Goal: Task Accomplishment & Management: Manage account settings

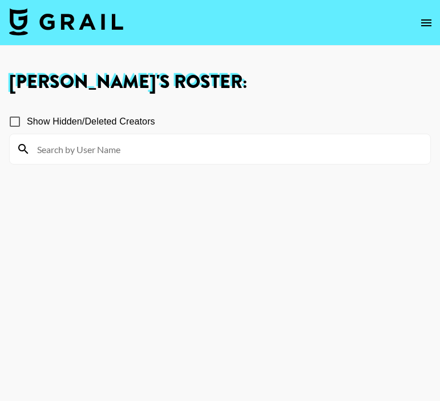
scroll to position [6226, 0]
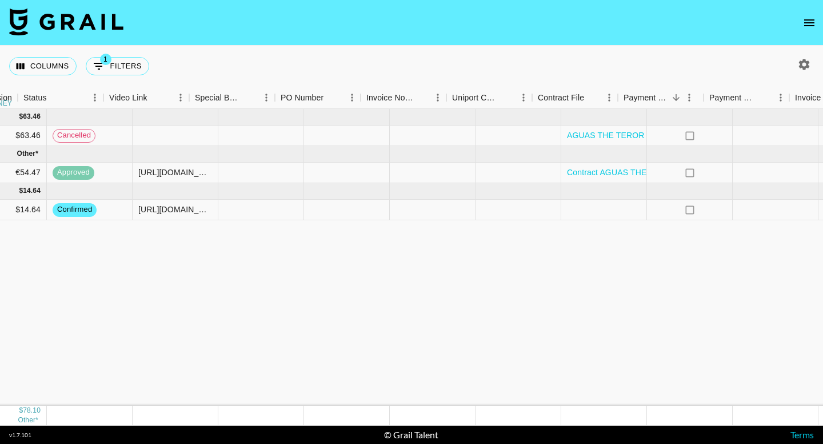
scroll to position [0, 1074]
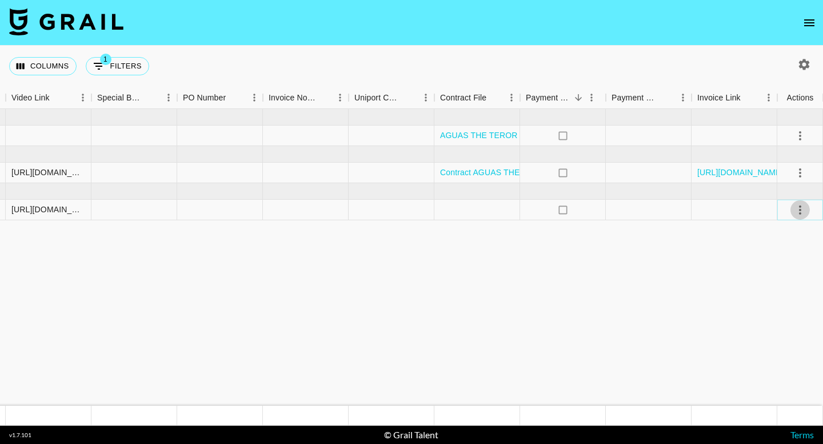
click at [805, 211] on icon "select merge strategy" at bounding box center [800, 210] width 14 height 14
click at [780, 314] on div "Approve" at bounding box center [774, 317] width 35 height 14
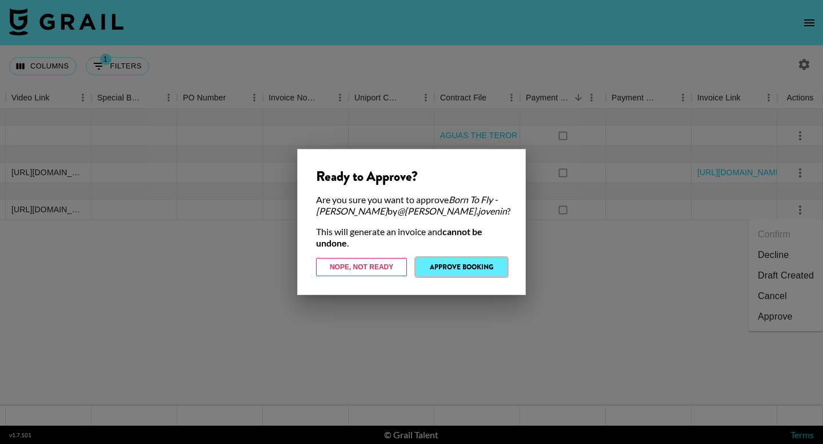
click at [488, 262] on button "Approve Booking" at bounding box center [461, 267] width 91 height 18
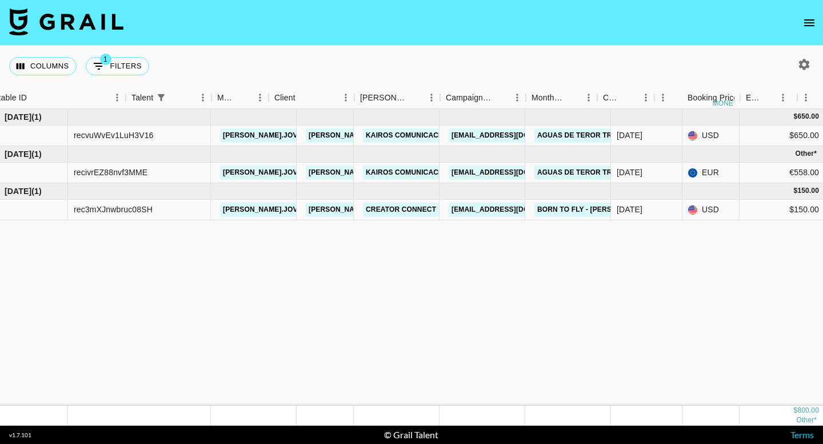
scroll to position [0, 0]
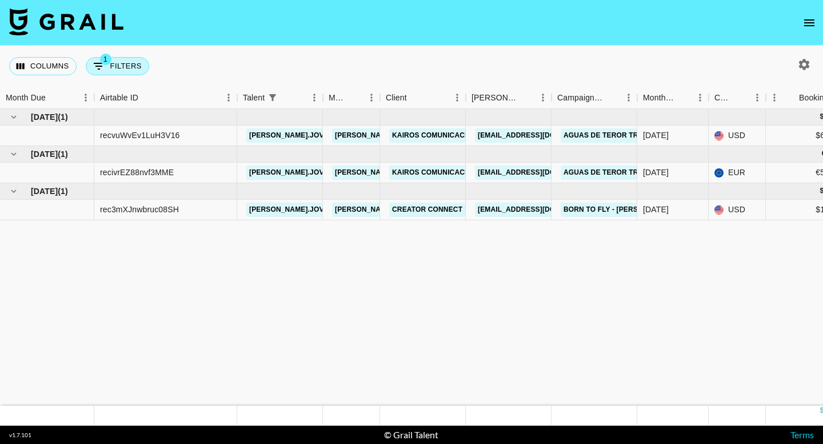
click at [125, 63] on button "1 Filters" at bounding box center [117, 66] width 63 height 18
select select "talentName"
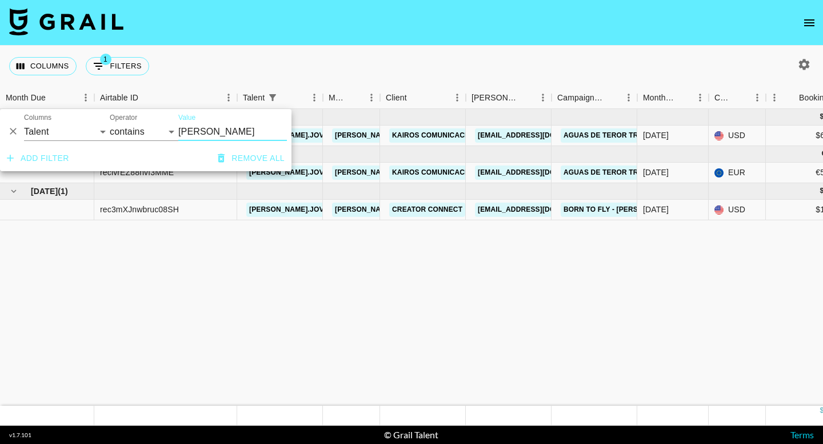
drag, startPoint x: 261, startPoint y: 155, endPoint x: 262, endPoint y: 162, distance: 6.9
click at [261, 155] on button "Remove all" at bounding box center [251, 158] width 76 height 21
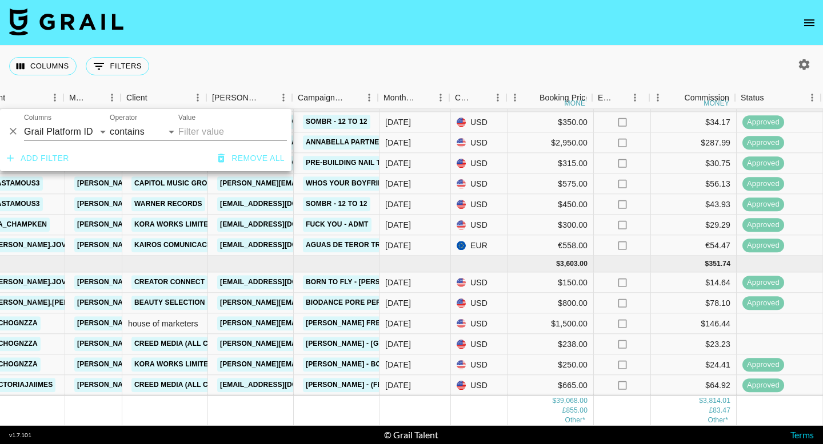
scroll to position [712, 260]
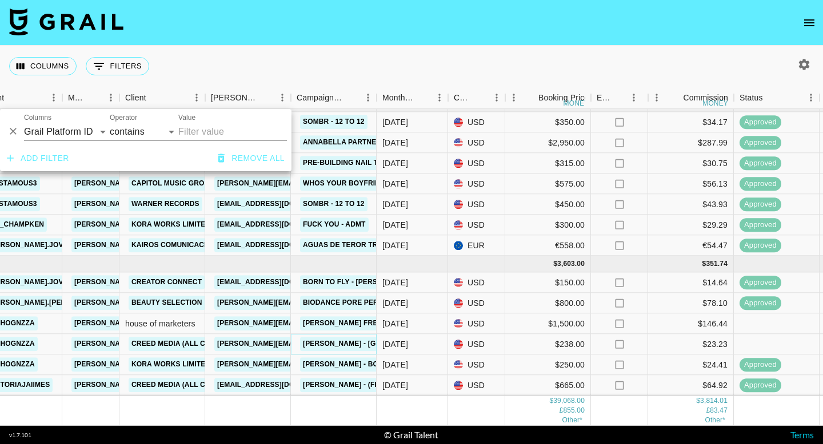
click at [336, 343] on link "Myke Towers - Soleao" at bounding box center [373, 345] width 146 height 14
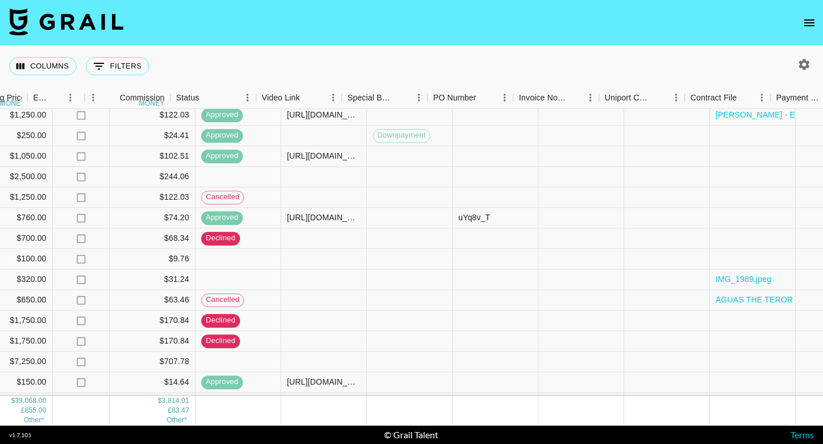
scroll to position [349, 1074]
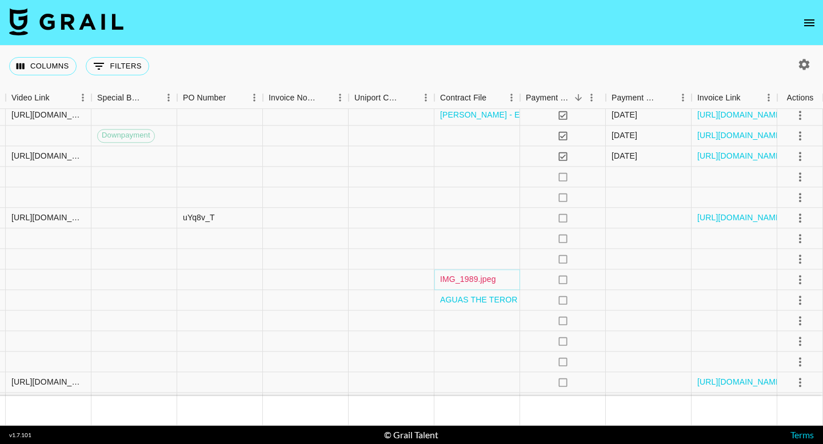
click at [478, 280] on link "IMG_1989.jpeg" at bounding box center [468, 279] width 56 height 11
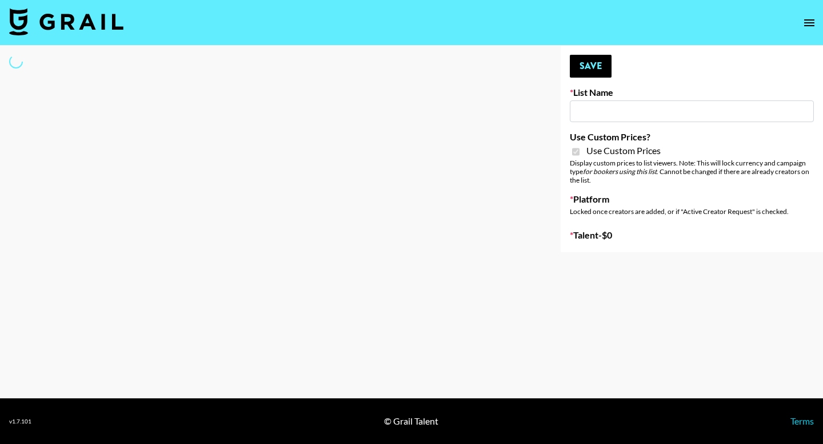
type input "E-Com IG"
checkbox input "true"
select select "Brand"
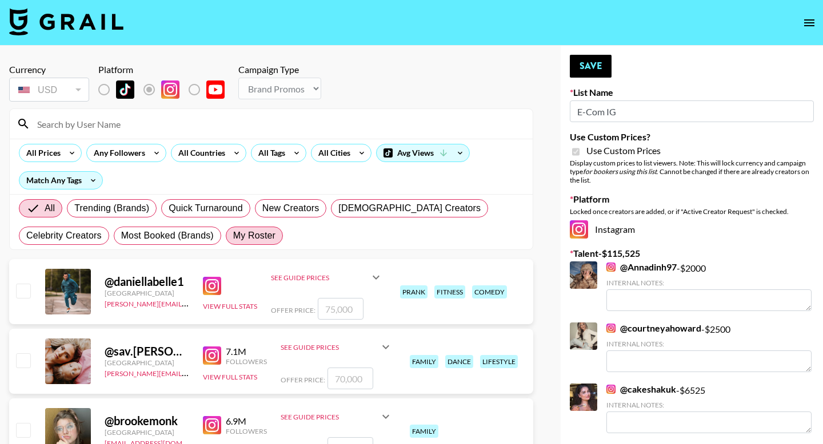
click at [258, 241] on span "My Roster" at bounding box center [254, 236] width 42 height 14
click at [233, 236] on input "My Roster" at bounding box center [233, 236] width 0 height 0
radio input "true"
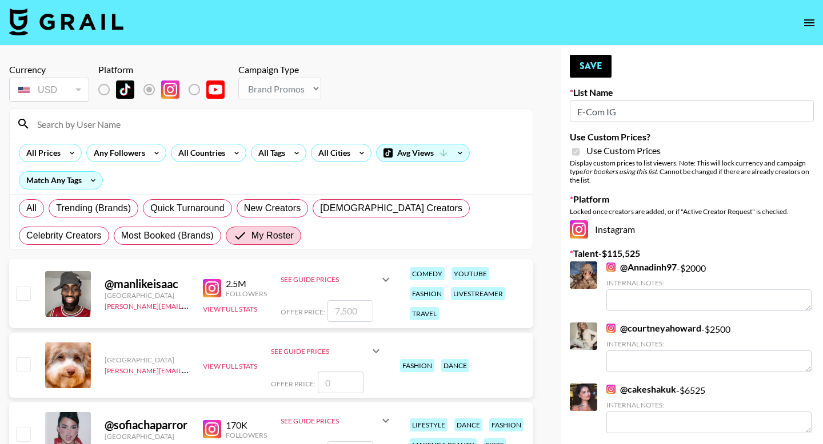
click at [22, 293] on input "checkbox" at bounding box center [23, 293] width 14 height 14
checkbox input "true"
click at [351, 312] on input "7500" at bounding box center [350, 311] width 46 height 22
drag, startPoint x: 359, startPoint y: 313, endPoint x: 312, endPoint y: 311, distance: 46.9
click at [312, 312] on div "Offer Price: 7500" at bounding box center [336, 311] width 112 height 22
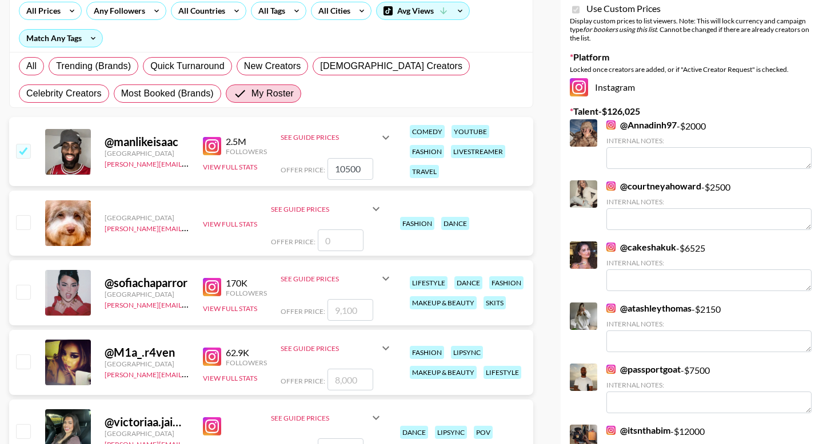
scroll to position [143, 0]
type input "10500"
click at [345, 308] on input "number" at bounding box center [350, 310] width 46 height 22
checkbox input "true"
type input "13600"
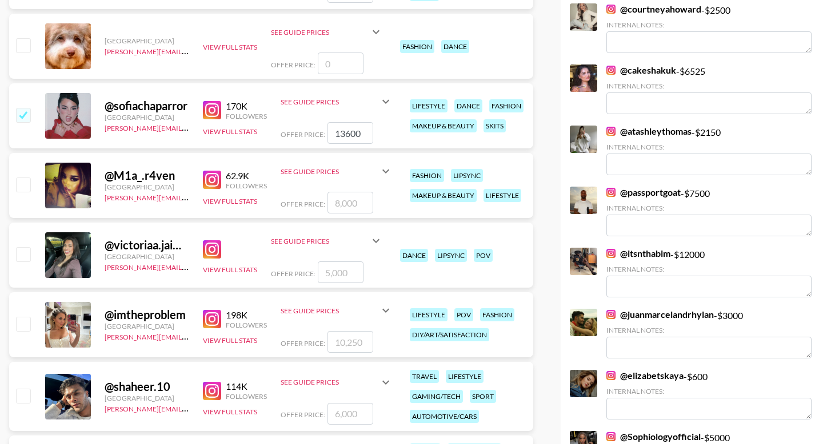
scroll to position [322, 0]
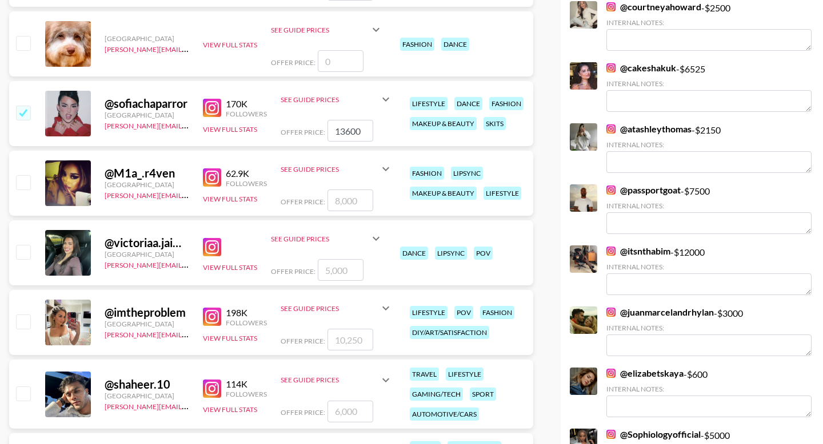
click at [22, 318] on input "checkbox" at bounding box center [23, 322] width 14 height 14
checkbox input "true"
drag, startPoint x: 359, startPoint y: 340, endPoint x: 316, endPoint y: 340, distance: 43.4
click at [316, 340] on div "Offer Price: 10250" at bounding box center [336, 340] width 112 height 22
type input "15000"
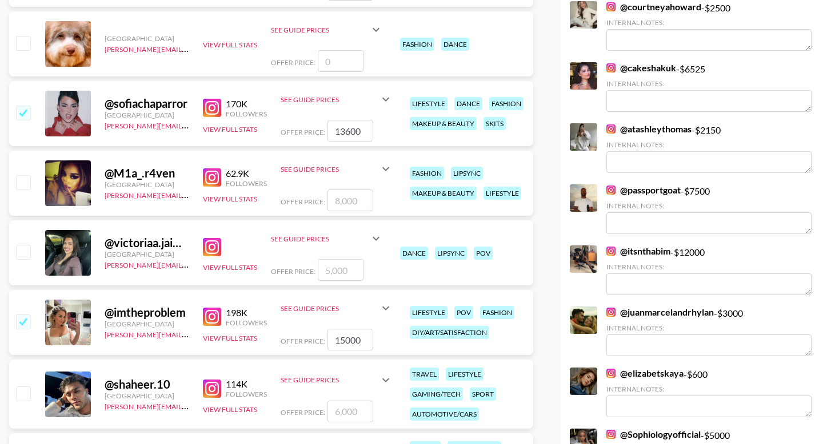
click at [347, 410] on input "number" at bounding box center [350, 412] width 46 height 22
checkbox input "true"
type input "9000"
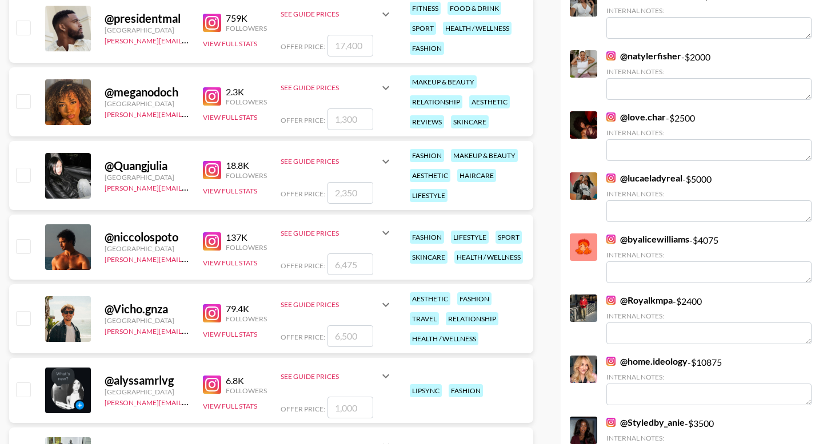
scroll to position [763, 0]
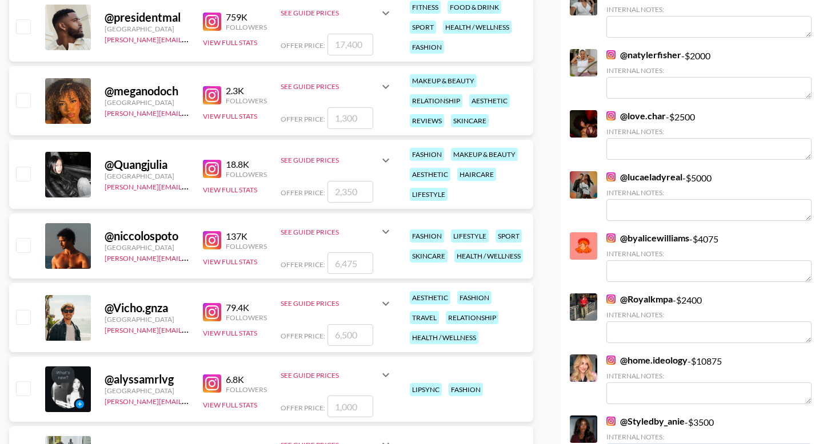
click at [357, 262] on input "number" at bounding box center [350, 263] width 46 height 22
type input "9"
checkbox input "true"
type input "9"
checkbox input "false"
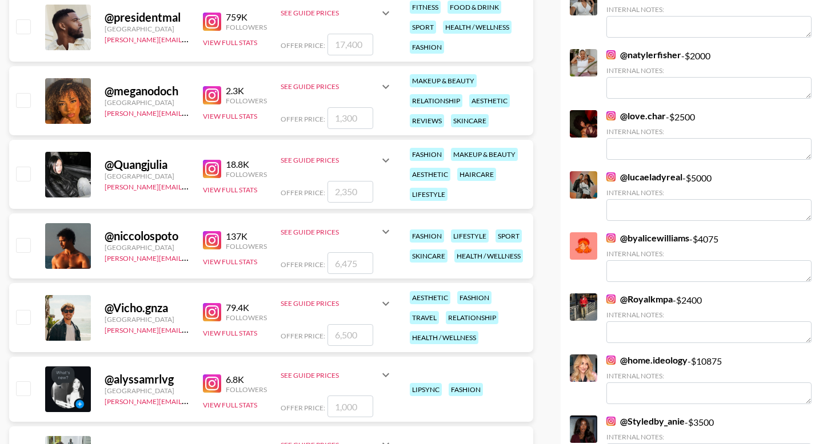
checkbox input "true"
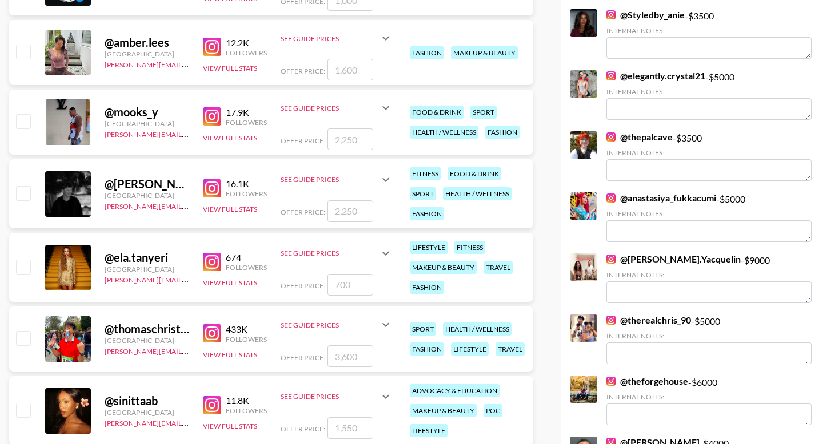
scroll to position [1182, 0]
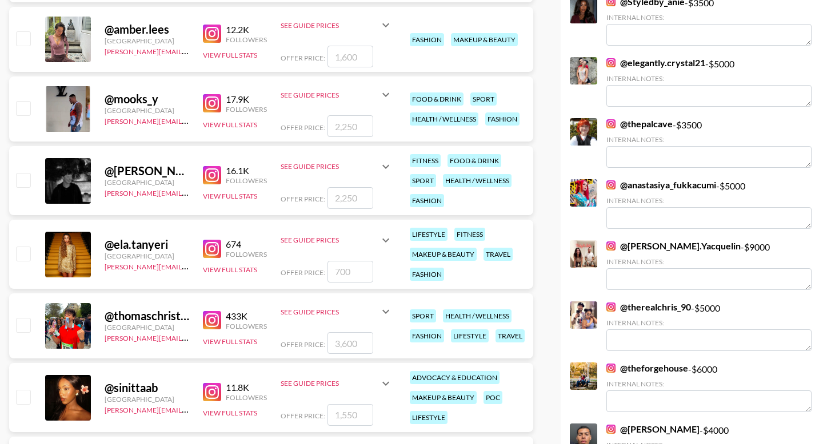
type input "9000"
click at [350, 270] on input "number" at bounding box center [350, 272] width 46 height 22
checkbox input "true"
type input "1050"
click at [350, 342] on input "number" at bounding box center [350, 343] width 46 height 22
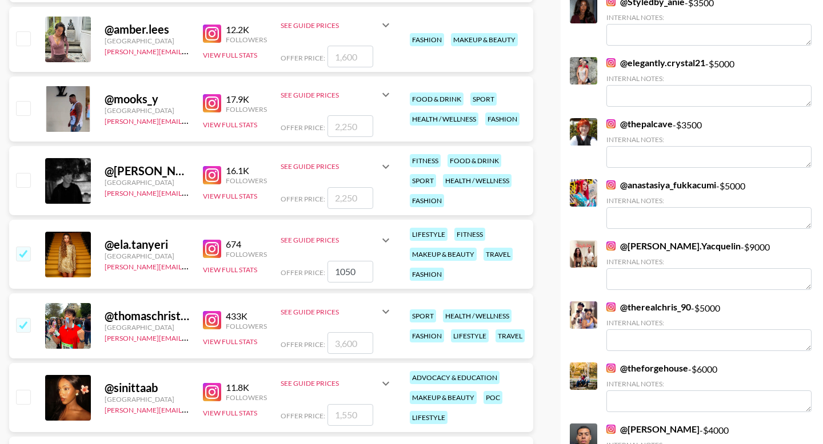
type input "5"
checkbox input "true"
type input "5400"
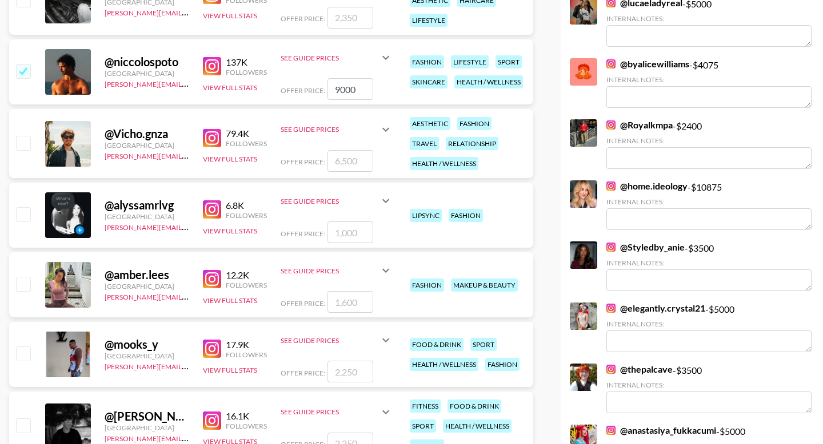
scroll to position [943, 0]
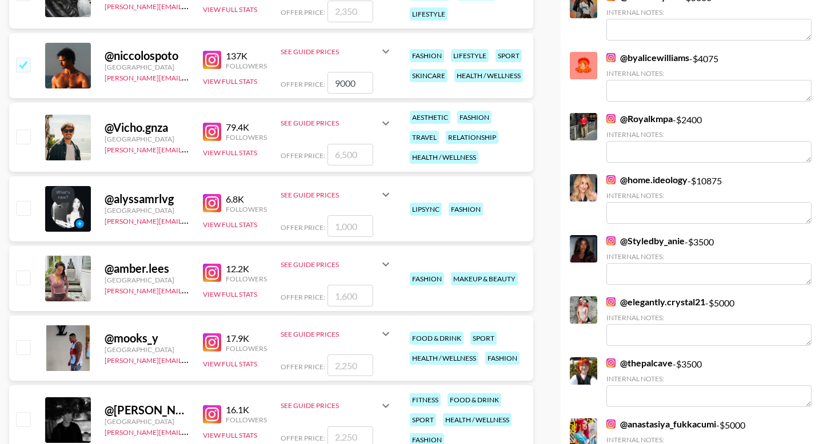
click at [358, 226] on input "number" at bounding box center [350, 226] width 46 height 22
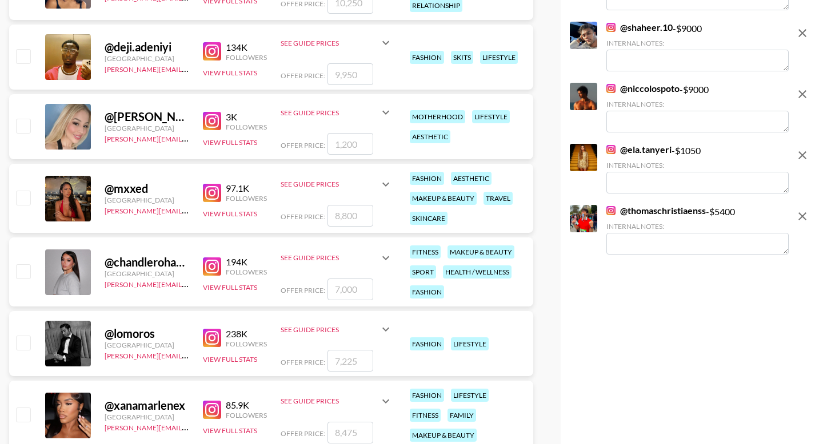
scroll to position [1943, 0]
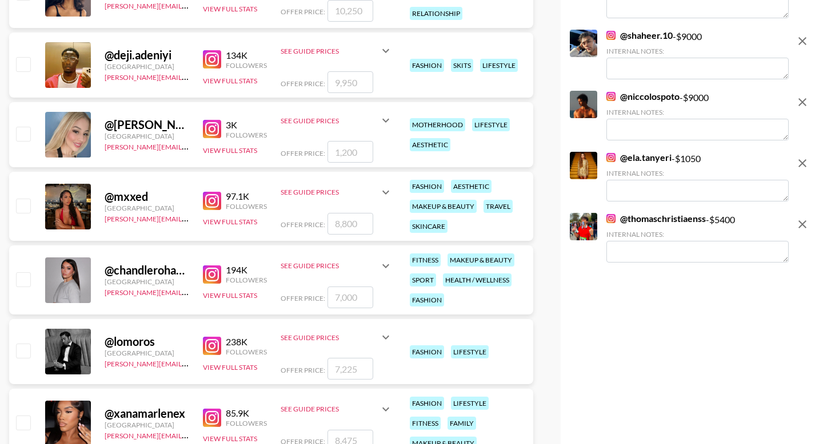
click at [346, 87] on input "number" at bounding box center [350, 82] width 46 height 22
checkbox input "true"
type input "14900"
click at [18, 206] on input "checkbox" at bounding box center [23, 206] width 14 height 14
checkbox input "true"
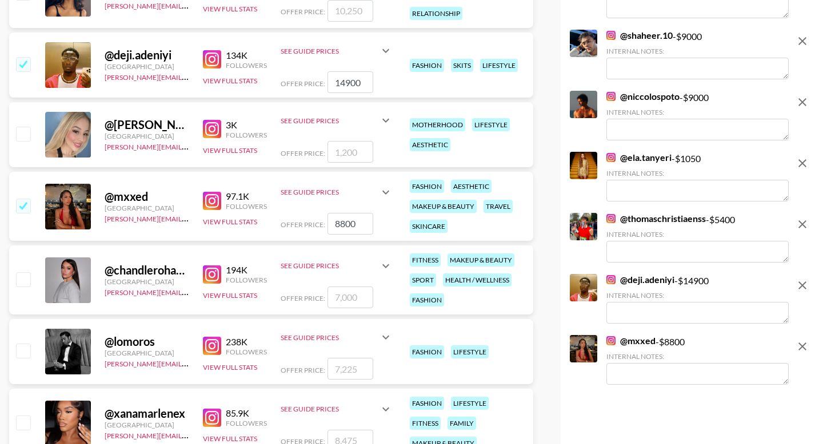
drag, startPoint x: 354, startPoint y: 223, endPoint x: 300, endPoint y: 223, distance: 53.7
click at [300, 223] on div "Offer Price: 8800" at bounding box center [336, 224] width 112 height 22
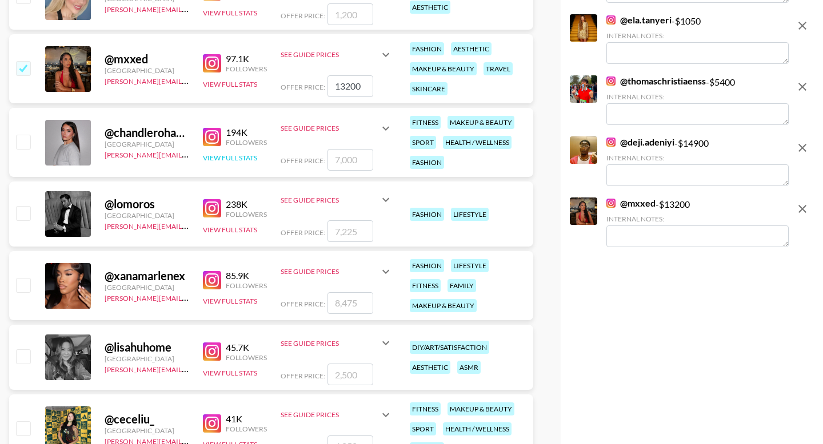
scroll to position [2112, 0]
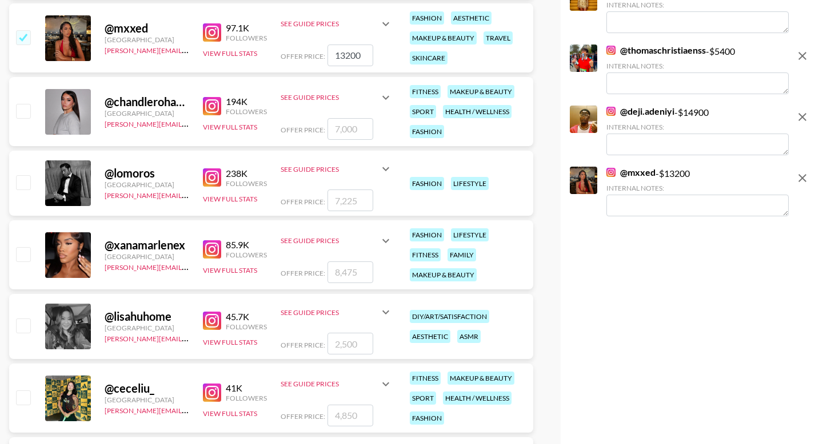
type input "13200"
click at [350, 199] on input "number" at bounding box center [350, 201] width 46 height 22
checkbox input "true"
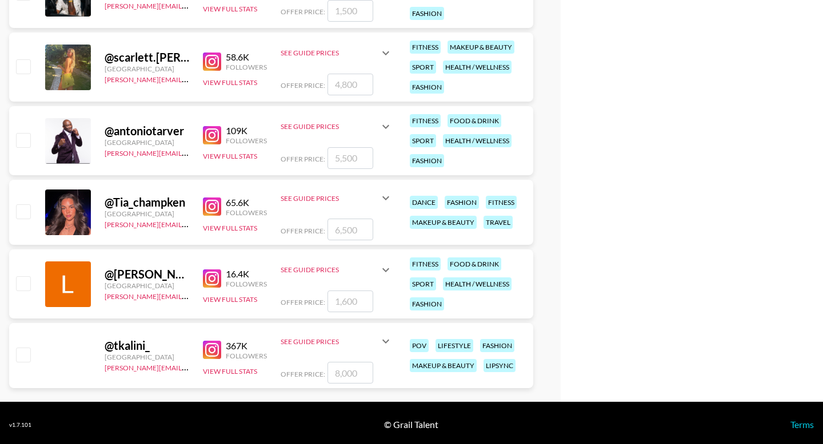
scroll to position [2881, 0]
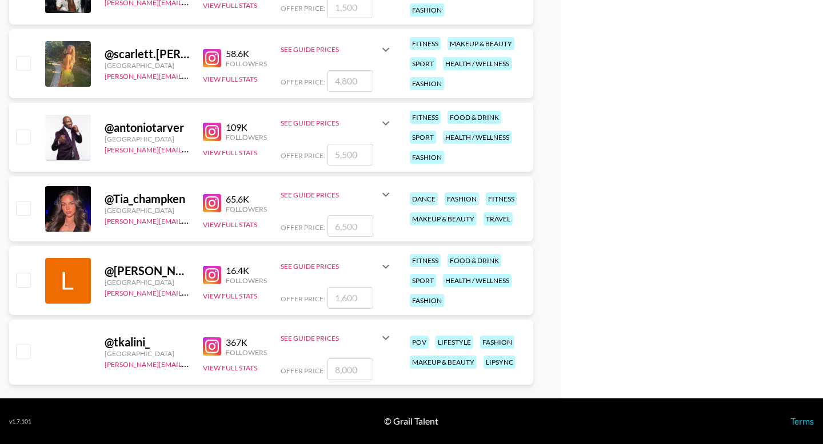
type input "10000"
click at [349, 230] on input "number" at bounding box center [350, 226] width 46 height 22
type input "9"
checkbox input "true"
type input "9000"
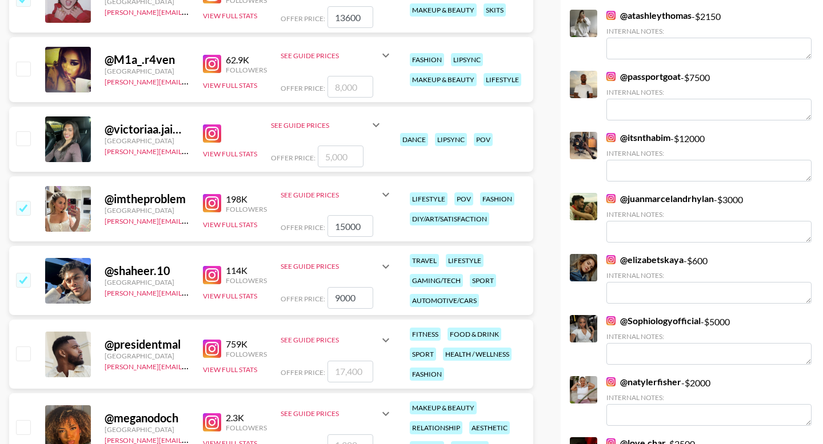
scroll to position [0, 0]
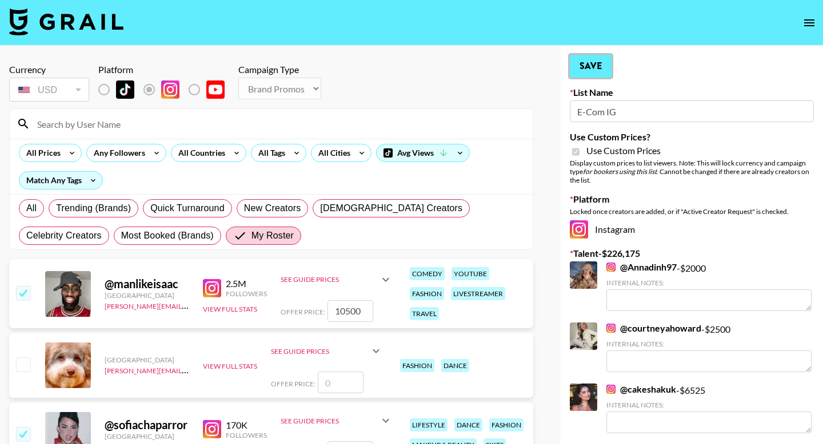
click at [594, 75] on button "Save" at bounding box center [591, 66] width 42 height 23
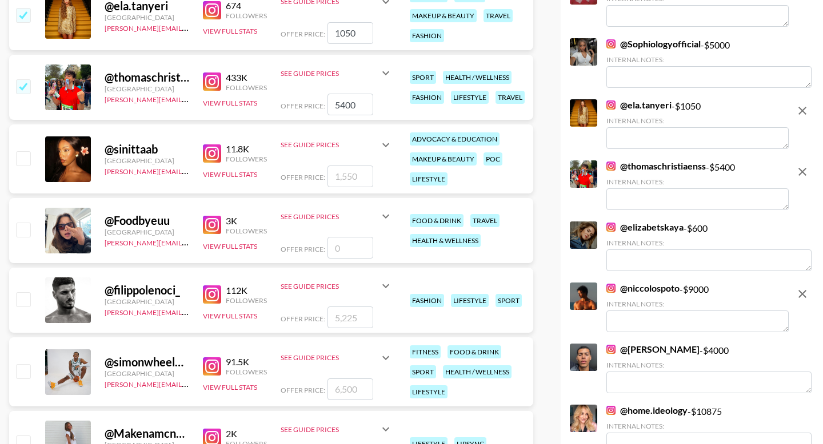
scroll to position [1514, 0]
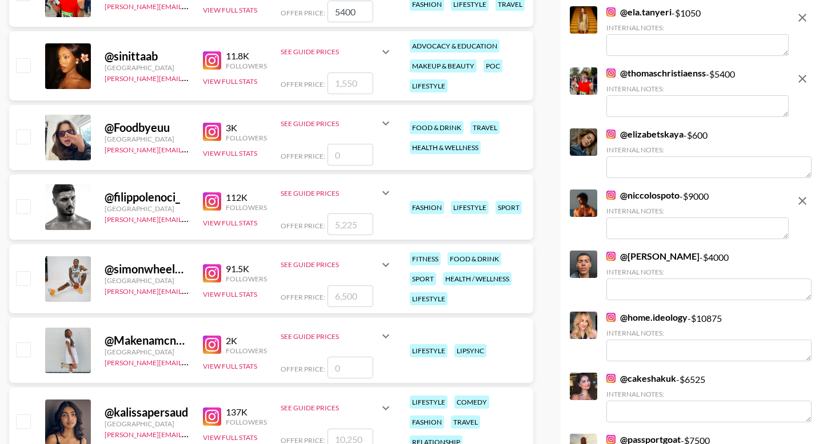
click at [800, 19] on icon "remove" at bounding box center [802, 18] width 8 height 8
checkbox input "false"
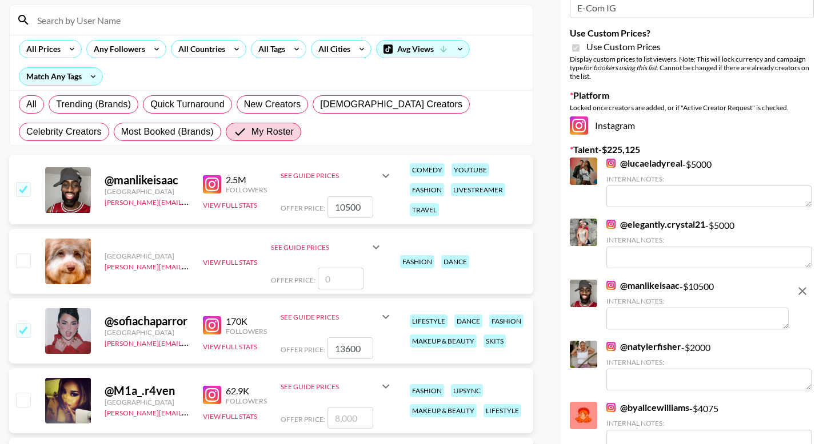
scroll to position [162, 0]
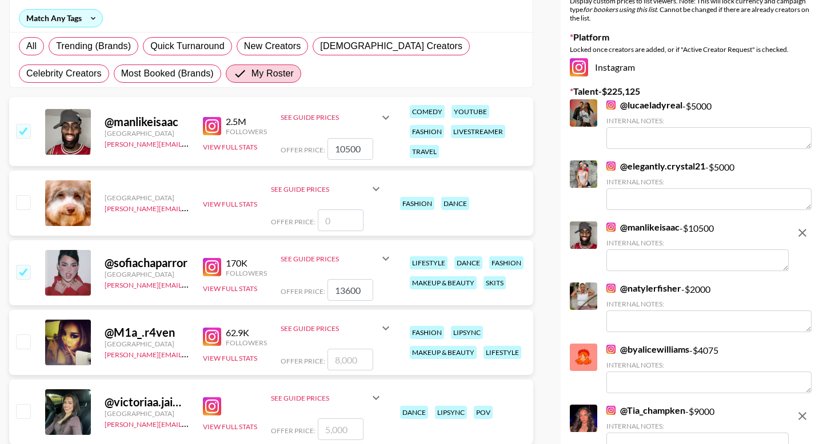
click at [362, 151] on input "10500" at bounding box center [350, 149] width 46 height 22
drag, startPoint x: 361, startPoint y: 151, endPoint x: 320, endPoint y: 151, distance: 41.1
click at [320, 151] on div "Offer Price: 10500" at bounding box center [336, 149] width 112 height 22
type input "8000"
drag, startPoint x: 363, startPoint y: 294, endPoint x: 343, endPoint y: 294, distance: 19.4
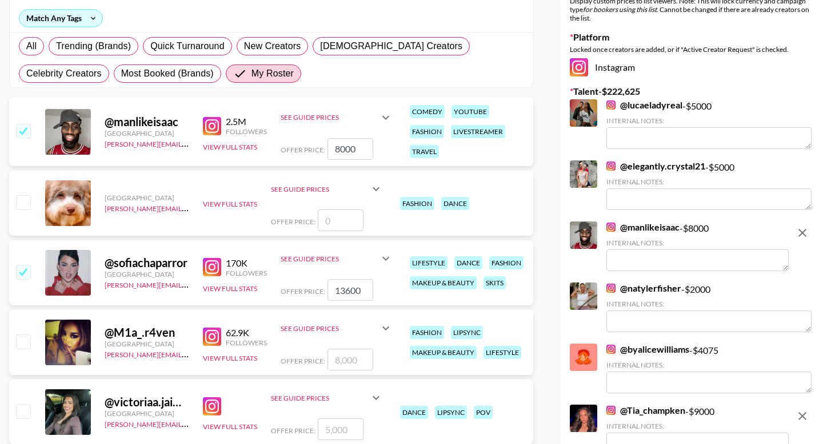
click at [343, 294] on input "13600" at bounding box center [350, 290] width 46 height 22
type input "13000"
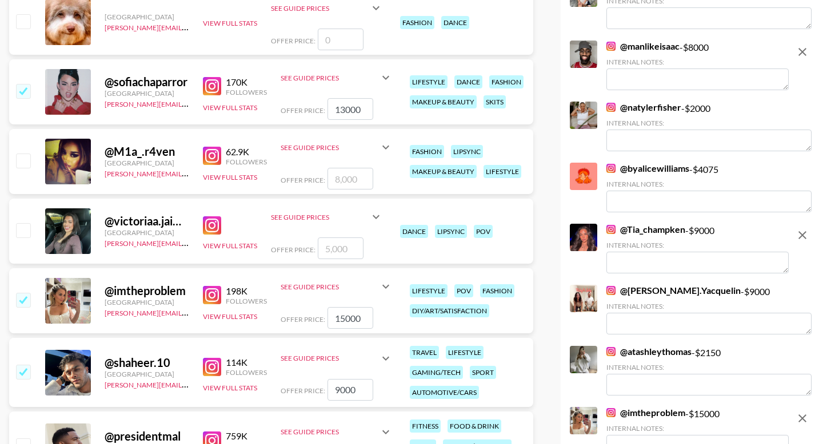
scroll to position [350, 0]
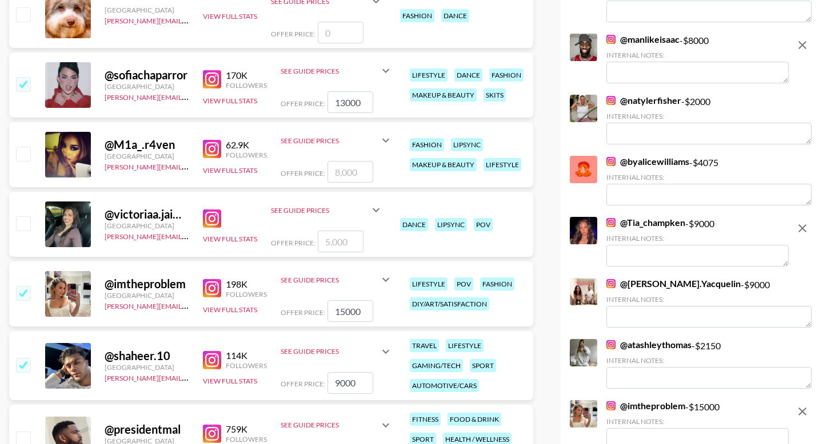
drag, startPoint x: 363, startPoint y: 313, endPoint x: 337, endPoint y: 313, distance: 25.7
click at [337, 313] on input "15000" at bounding box center [350, 311] width 46 height 22
type input "14000"
drag, startPoint x: 360, startPoint y: 384, endPoint x: 327, endPoint y: 384, distance: 33.1
click at [327, 384] on input "9000" at bounding box center [350, 383] width 46 height 22
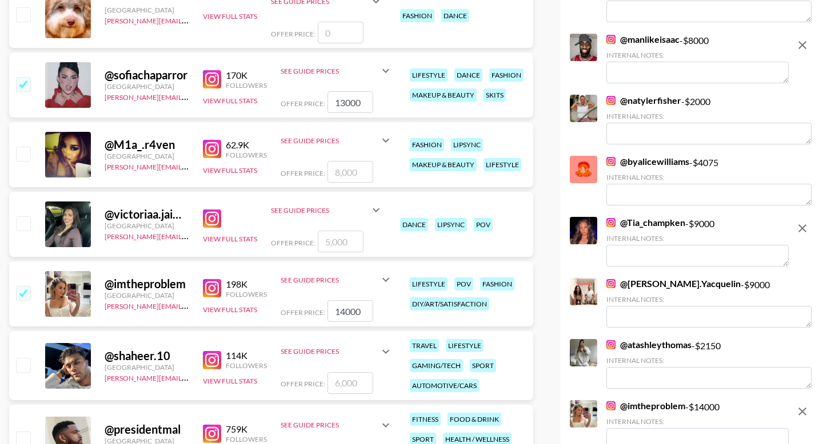
checkbox input "true"
type input "8000"
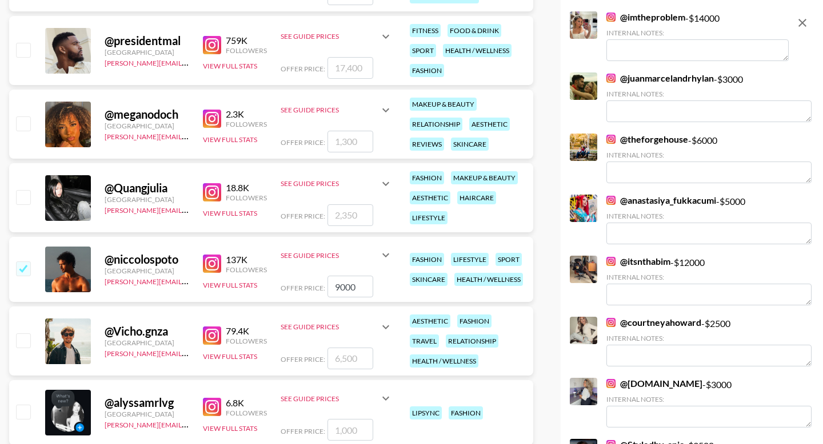
scroll to position [749, 0]
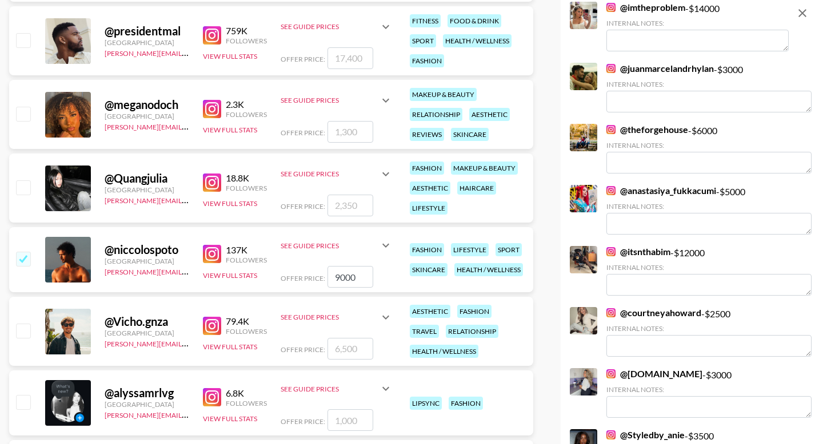
drag, startPoint x: 358, startPoint y: 279, endPoint x: 328, endPoint y: 276, distance: 30.4
click at [329, 278] on input "9000" at bounding box center [350, 277] width 46 height 22
checkbox input "false"
checkbox input "true"
type input "7000"
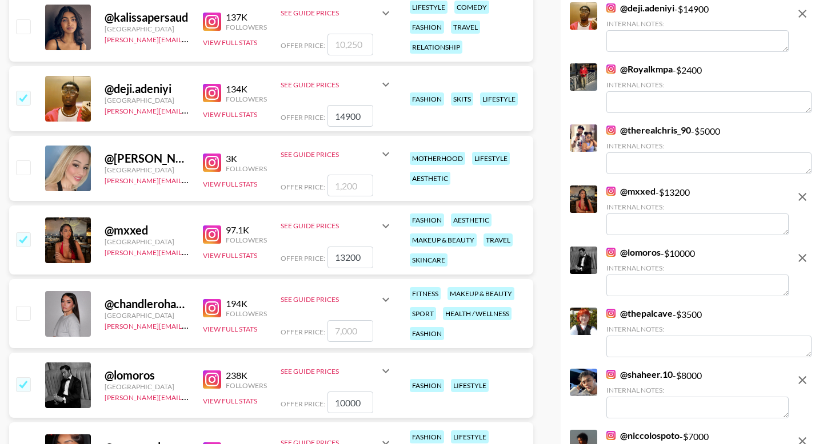
scroll to position [1907, 0]
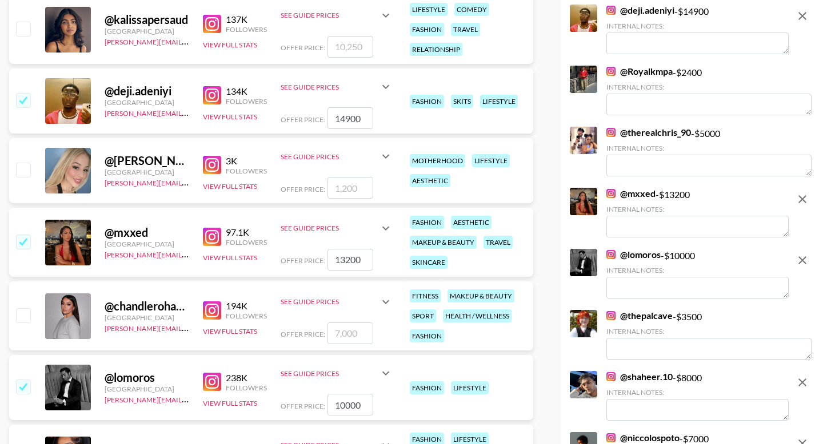
drag, startPoint x: 363, startPoint y: 123, endPoint x: 308, endPoint y: 122, distance: 55.4
click at [308, 122] on div "Offer Price: 14900" at bounding box center [336, 118] width 112 height 22
checkbox input "false"
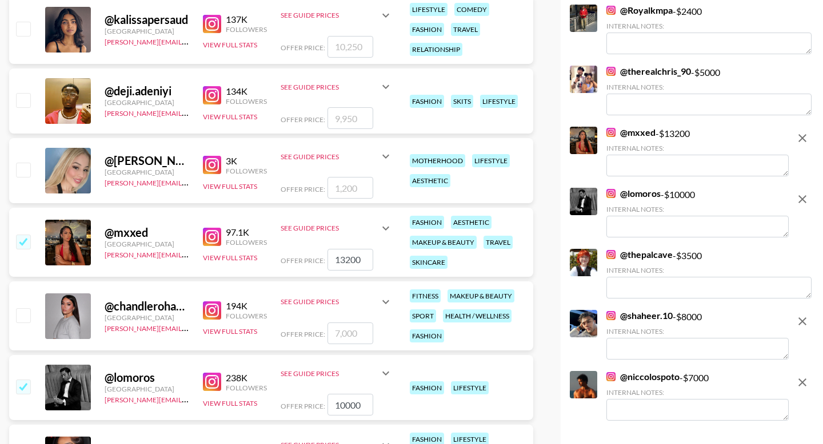
checkbox input "true"
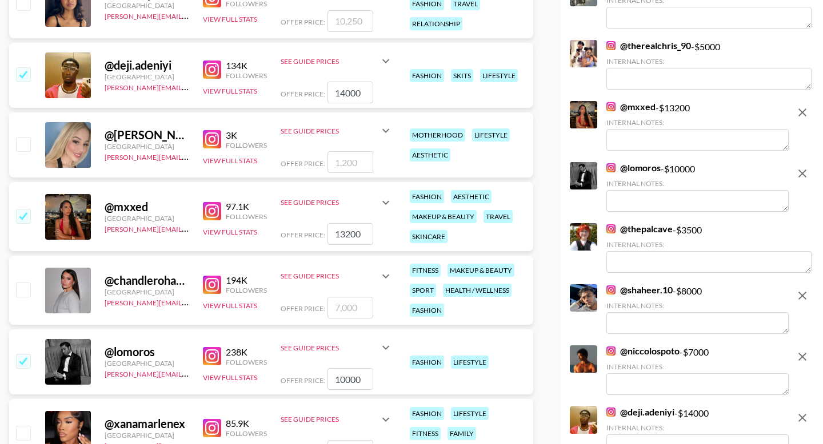
scroll to position [1934, 0]
type input "14000"
drag, startPoint x: 365, startPoint y: 234, endPoint x: 344, endPoint y: 234, distance: 21.1
click at [344, 234] on input "13200" at bounding box center [350, 234] width 46 height 22
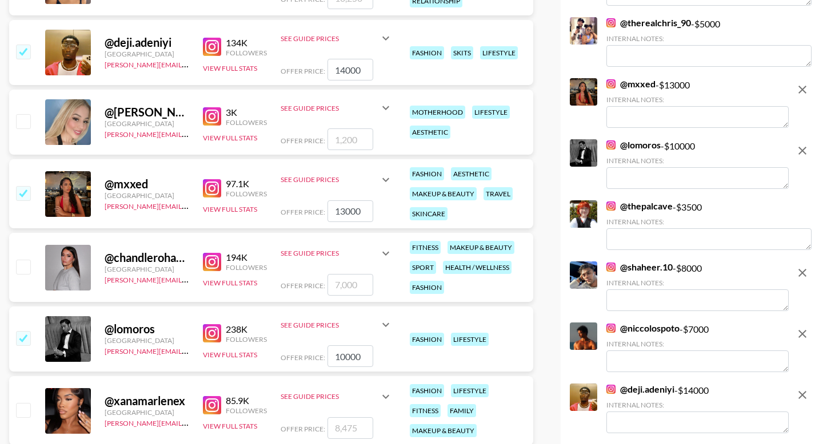
scroll to position [1971, 0]
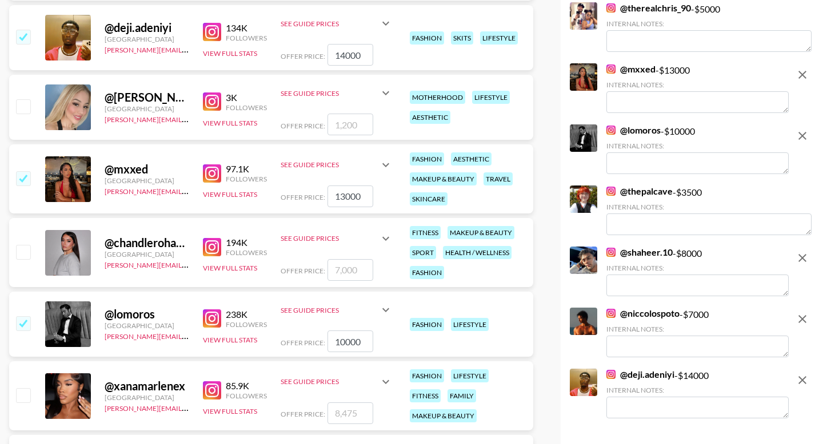
type input "13000"
drag, startPoint x: 361, startPoint y: 342, endPoint x: 328, endPoint y: 342, distance: 33.1
click at [328, 342] on input "10000" at bounding box center [350, 342] width 46 height 22
checkbox input "false"
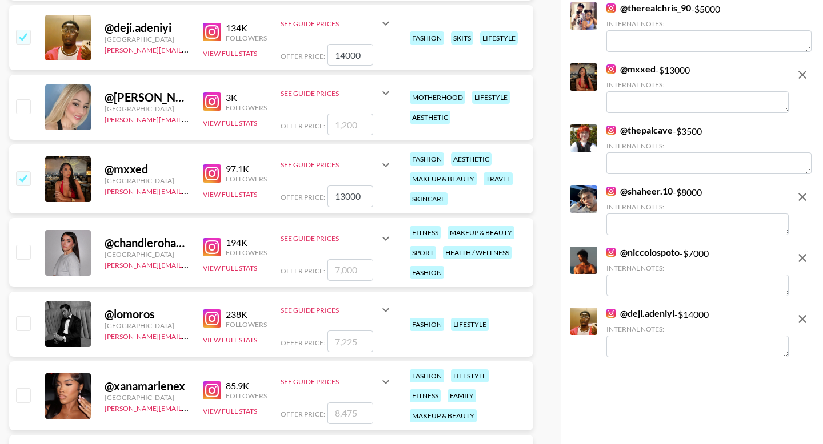
type input "7"
checkbox input "true"
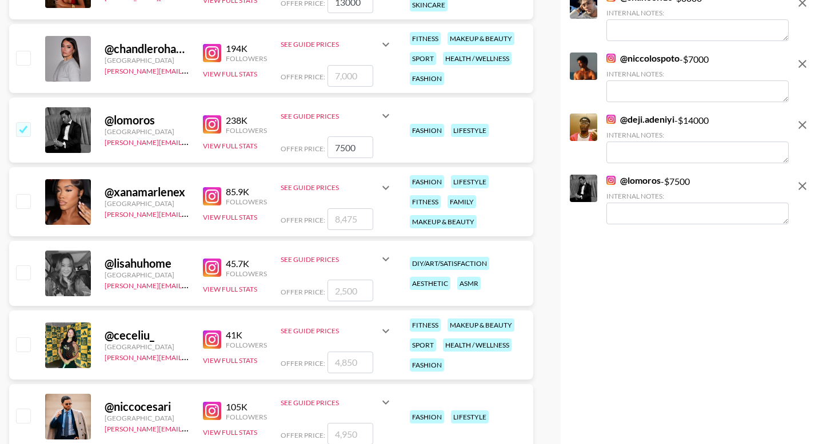
scroll to position [2208, 0]
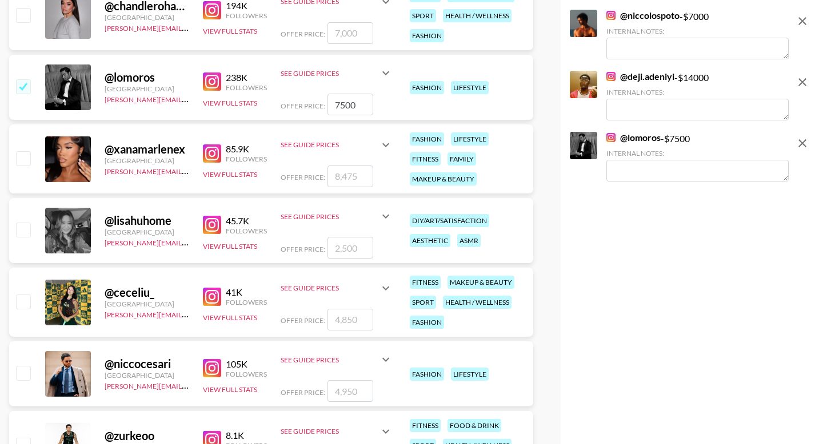
type input "7500"
click at [348, 178] on input "number" at bounding box center [350, 177] width 46 height 22
checkbox input "true"
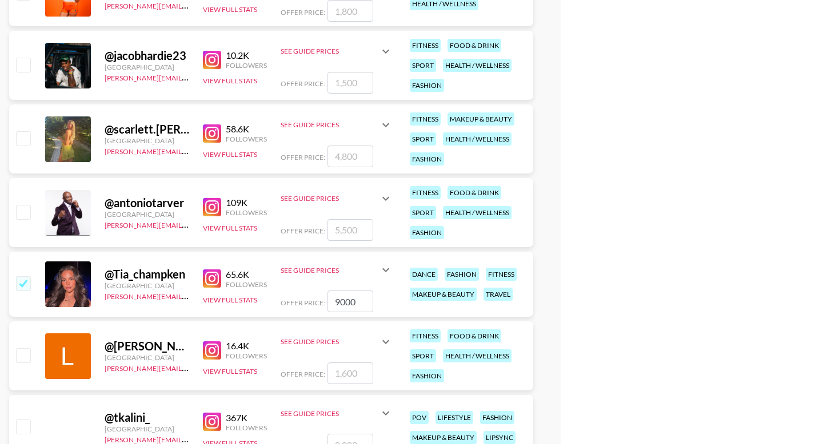
scroll to position [2881, 0]
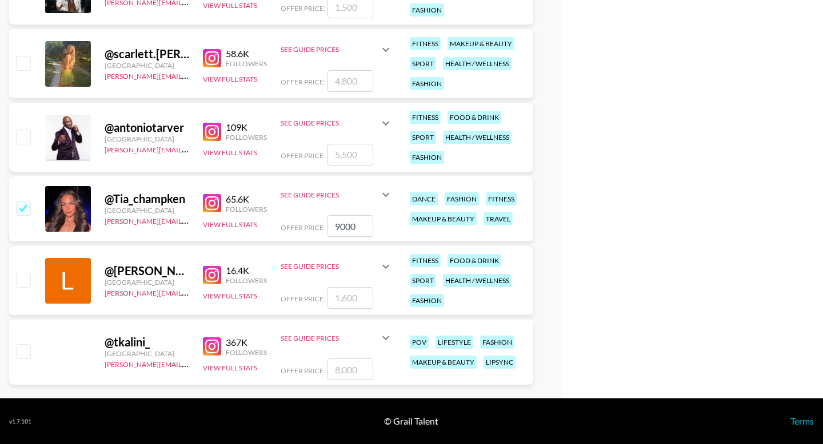
type input "11000"
drag, startPoint x: 358, startPoint y: 223, endPoint x: 331, endPoint y: 223, distance: 26.3
click at [332, 223] on input "9000" at bounding box center [350, 226] width 46 height 22
checkbox input "false"
checkbox input "true"
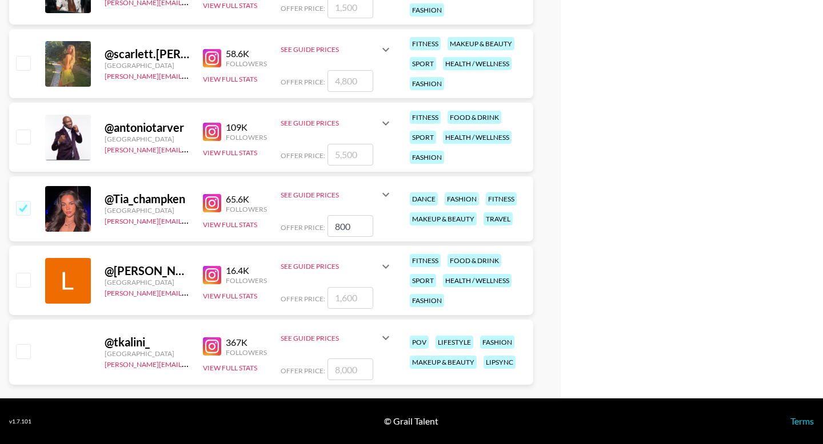
type input "8000"
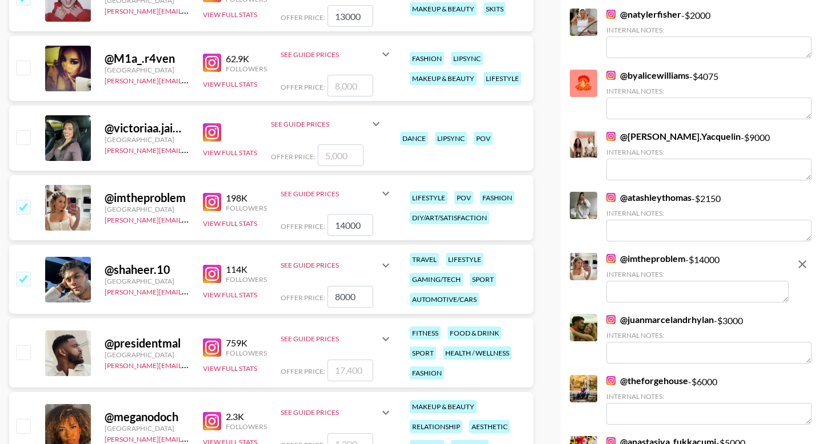
scroll to position [0, 0]
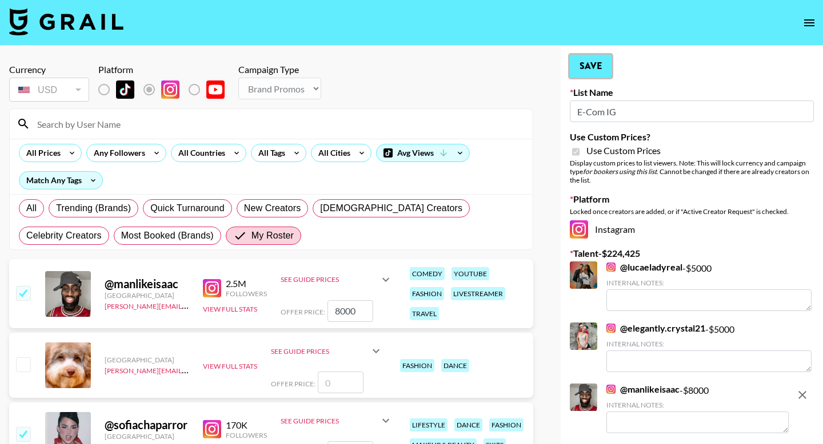
click at [585, 76] on button "Save" at bounding box center [591, 66] width 42 height 23
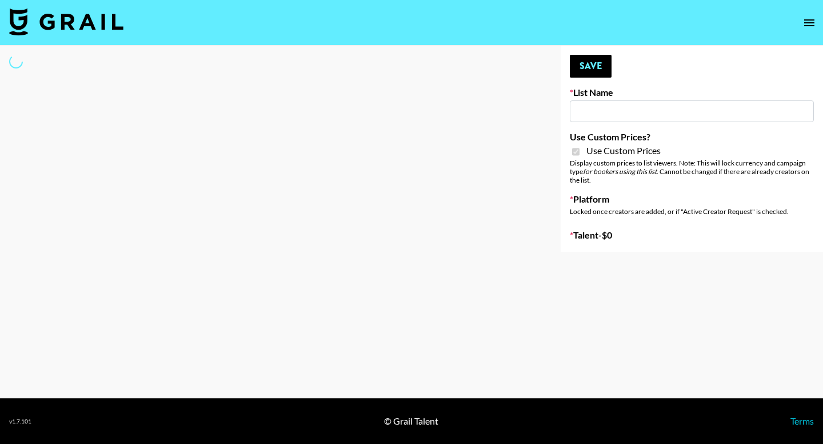
type input "E-Com Platform - TikTok"
checkbox input "true"
select select "Brand"
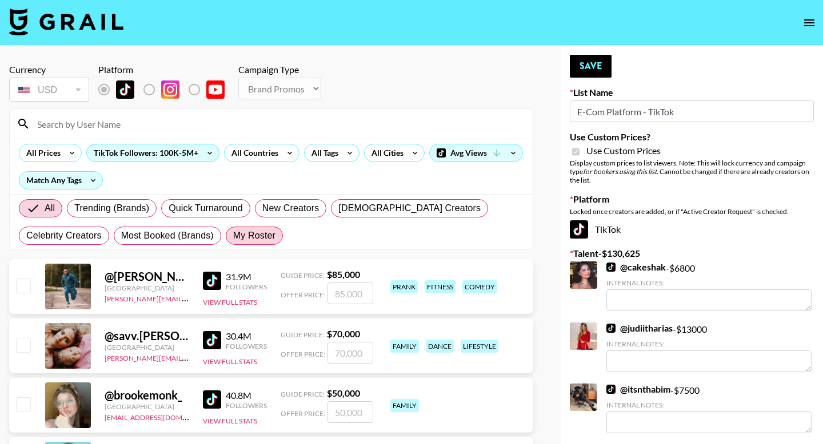
click at [265, 237] on span "My Roster" at bounding box center [254, 236] width 42 height 14
click at [233, 236] on input "My Roster" at bounding box center [233, 236] width 0 height 0
radio input "true"
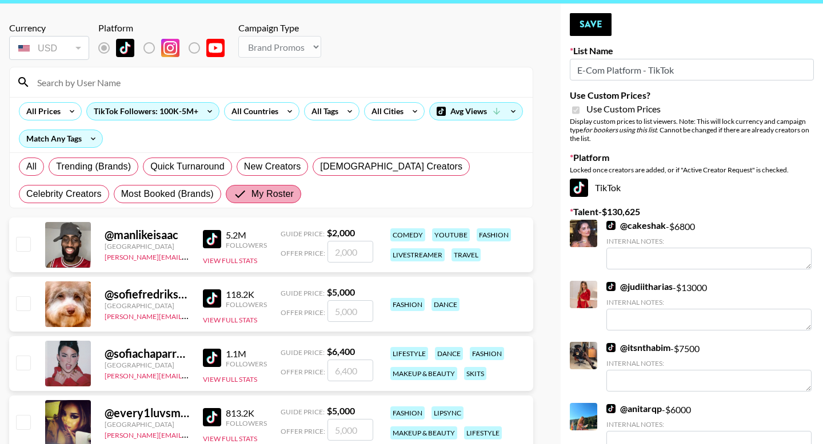
scroll to position [42, 0]
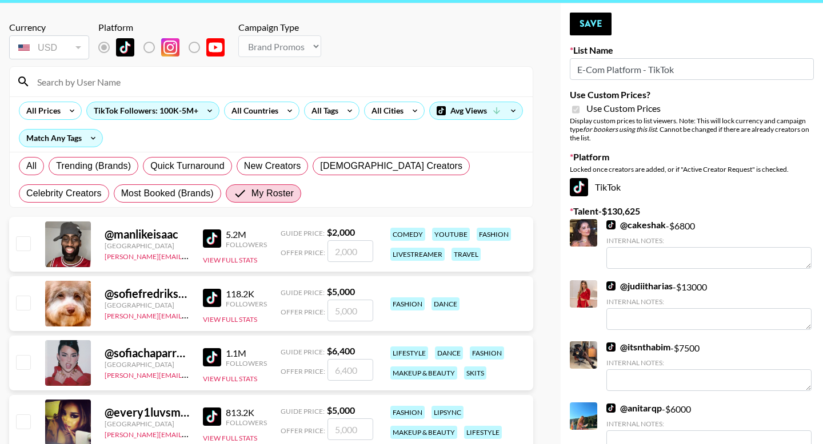
click at [356, 251] on input "number" at bounding box center [350, 251] width 46 height 22
type input "3"
checkbox input "true"
type input "3200"
click at [343, 310] on input "number" at bounding box center [350, 311] width 46 height 22
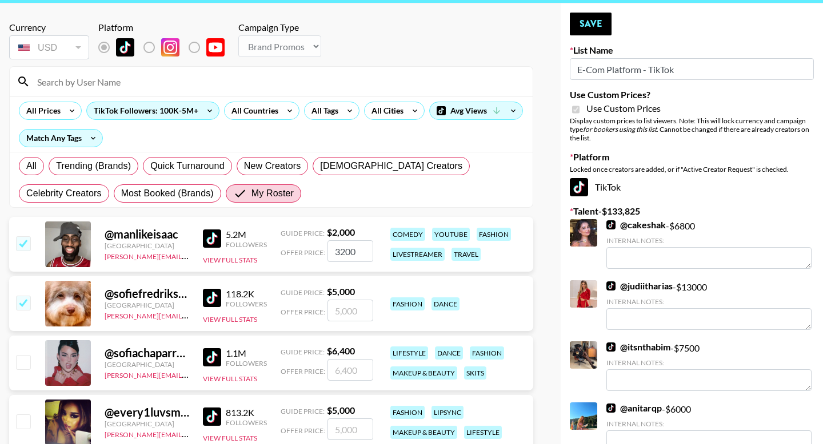
type input "7"
checkbox input "true"
type input "7000"
click at [352, 374] on input "number" at bounding box center [350, 370] width 46 height 22
type input "8"
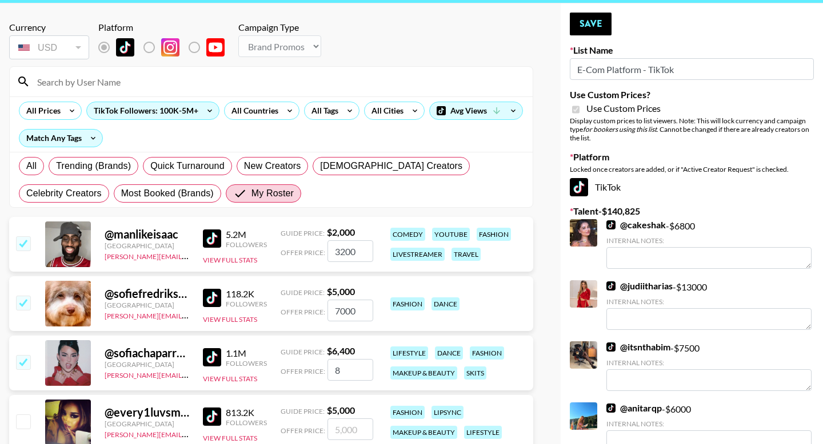
checkbox input "true"
type input "8500"
drag, startPoint x: 358, startPoint y: 251, endPoint x: 324, endPoint y: 252, distance: 33.1
click at [324, 252] on div "Offer Price: 3200" at bounding box center [326, 251] width 93 height 22
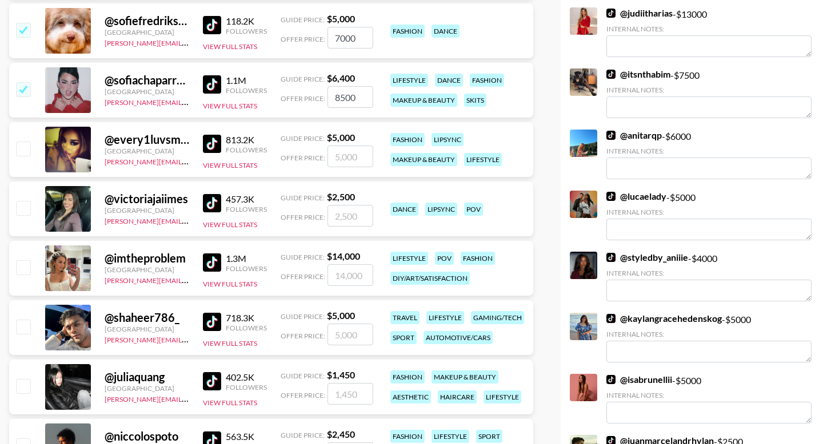
scroll to position [340, 0]
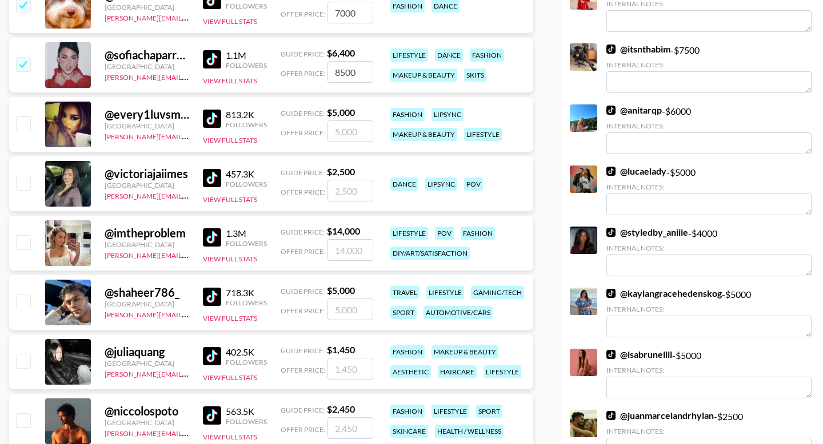
click at [347, 250] on input "number" at bounding box center [350, 250] width 46 height 22
checkbox input "true"
type input "18000"
click at [350, 310] on input "number" at bounding box center [350, 310] width 46 height 22
checkbox input "true"
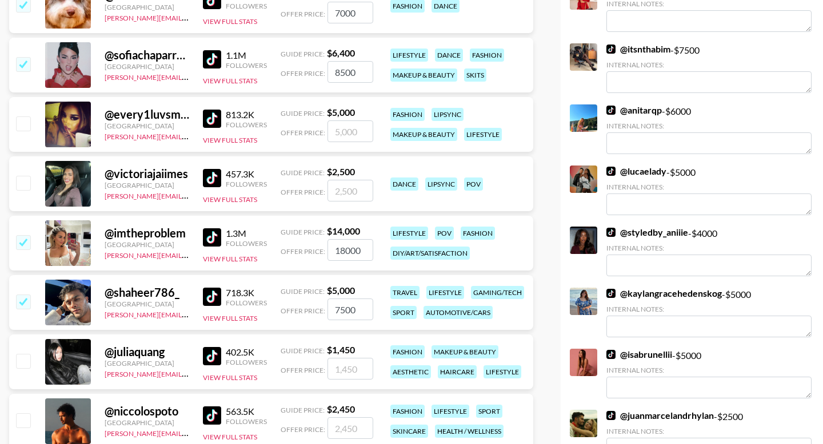
type input "7500"
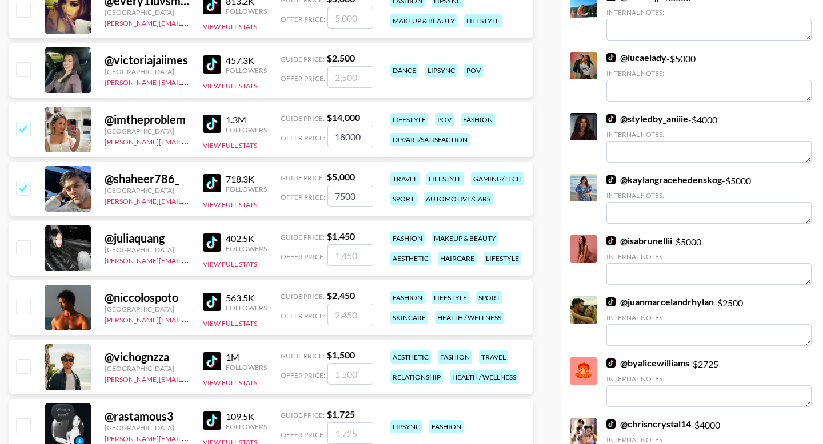
scroll to position [476, 0]
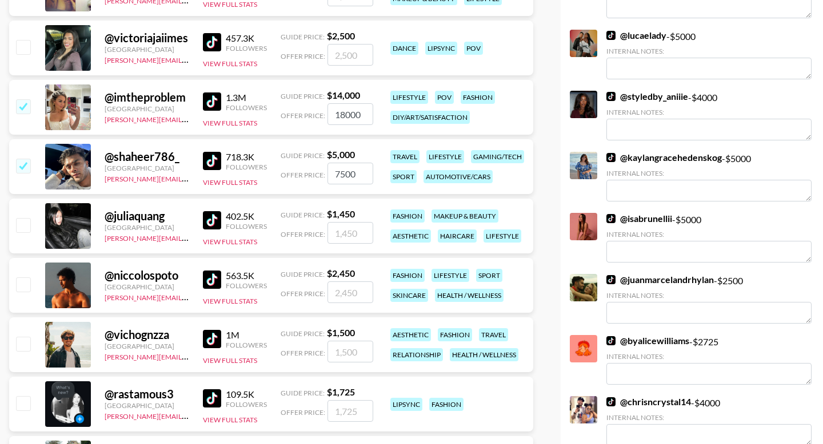
click at [349, 288] on input "number" at bounding box center [350, 293] width 46 height 22
type input "3"
checkbox input "true"
type input "3675"
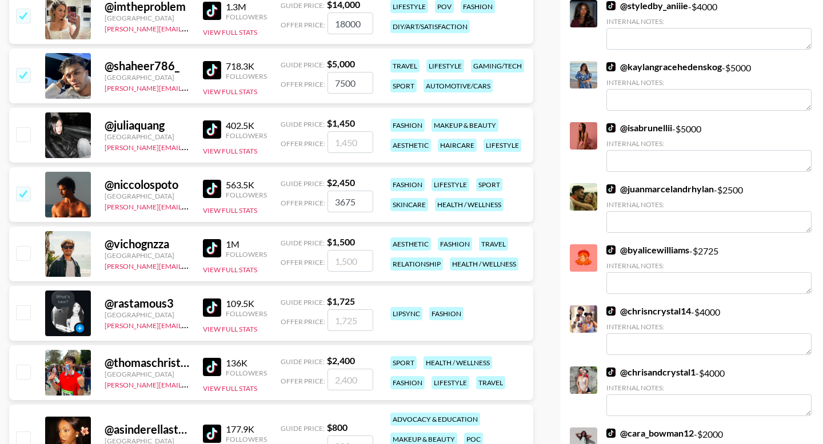
scroll to position [568, 0]
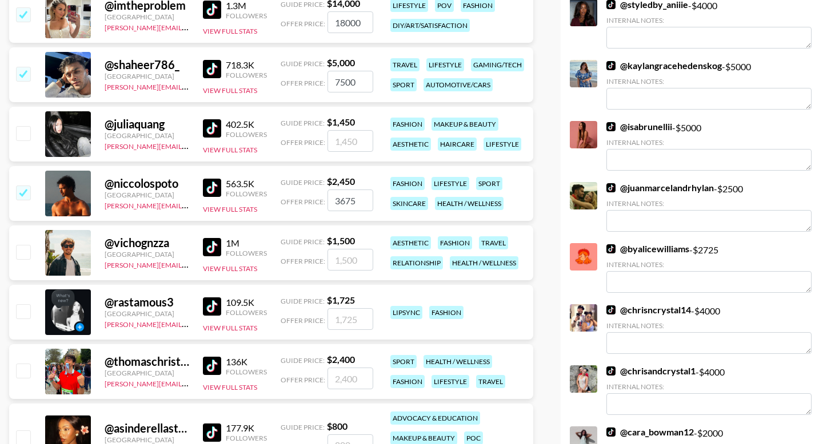
click at [349, 316] on input "number" at bounding box center [350, 319] width 46 height 22
checkbox input "true"
type input "2580"
click at [350, 386] on input "number" at bounding box center [350, 379] width 46 height 22
type input "3"
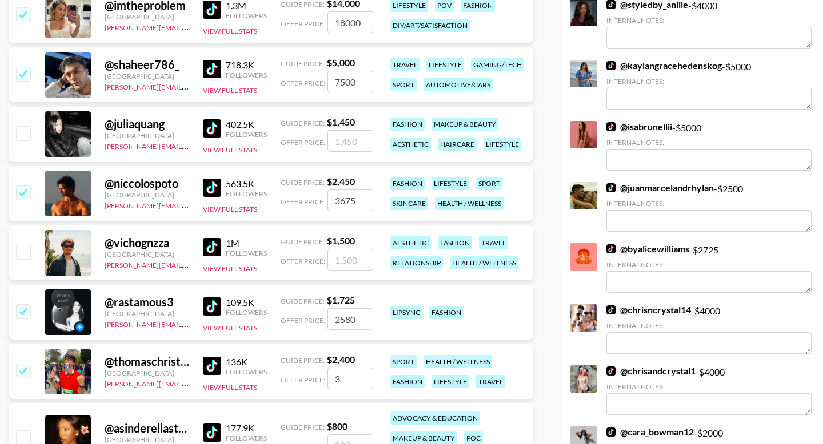
checkbox input "true"
type input "3600"
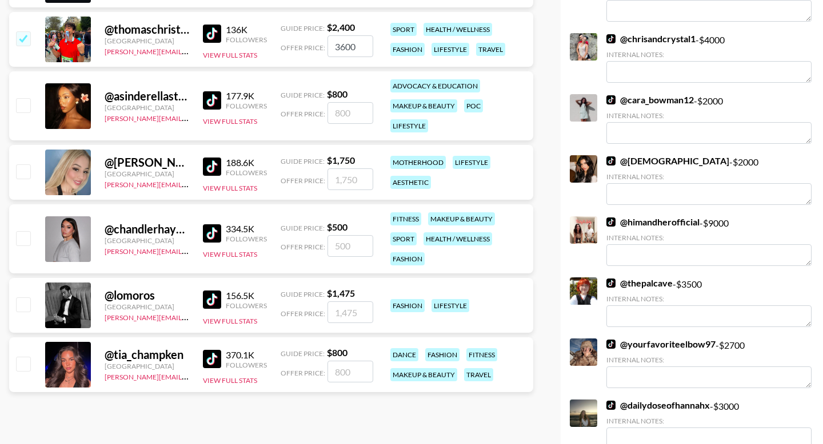
scroll to position [901, 0]
click at [349, 310] on input "number" at bounding box center [350, 312] width 46 height 22
checkbox input "true"
type input "2200"
click at [344, 375] on input "number" at bounding box center [350, 371] width 46 height 22
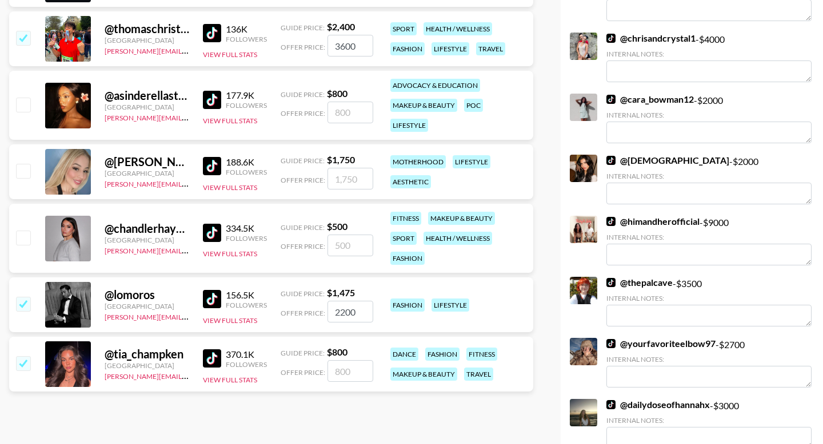
checkbox input "true"
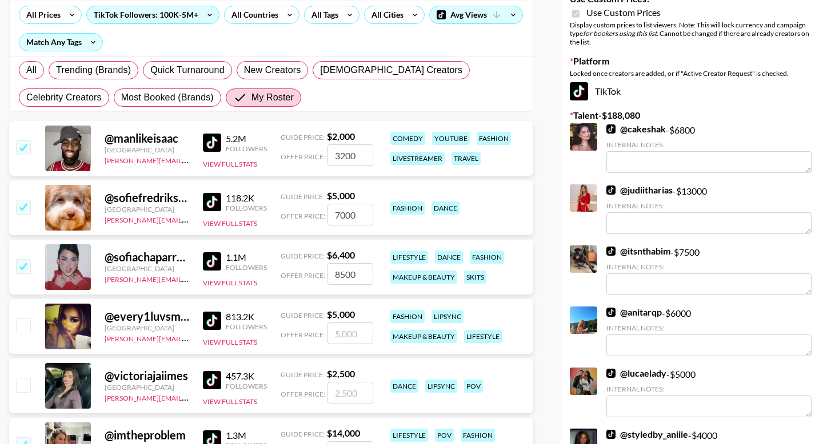
scroll to position [0, 0]
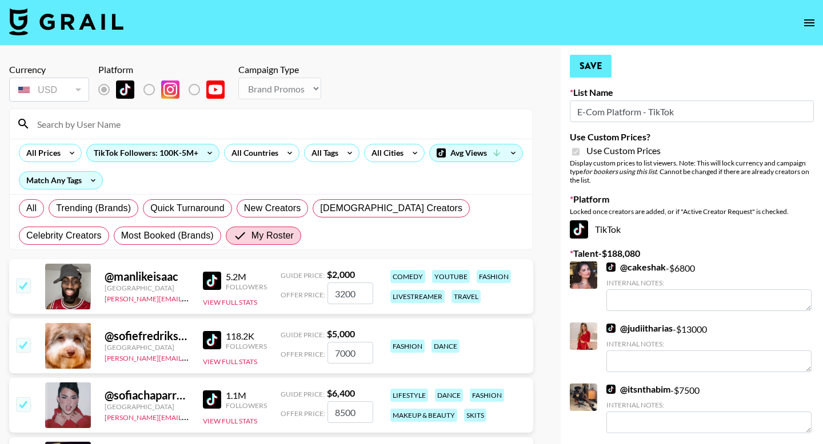
type input "1200"
click at [595, 68] on button "Save" at bounding box center [591, 66] width 42 height 23
radio input "true"
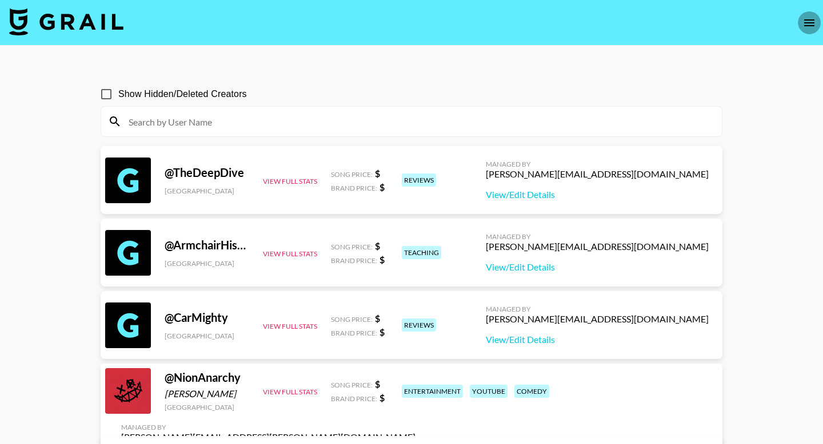
click at [808, 19] on icon "open drawer" at bounding box center [809, 23] width 14 height 14
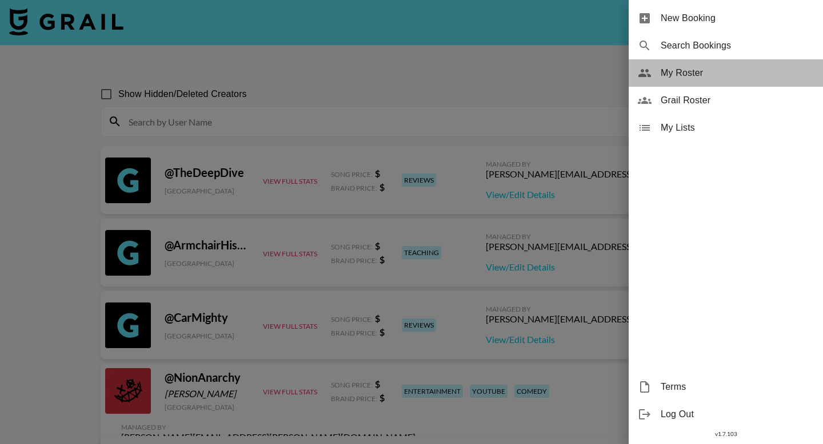
click at [695, 75] on span "My Roster" at bounding box center [736, 73] width 153 height 14
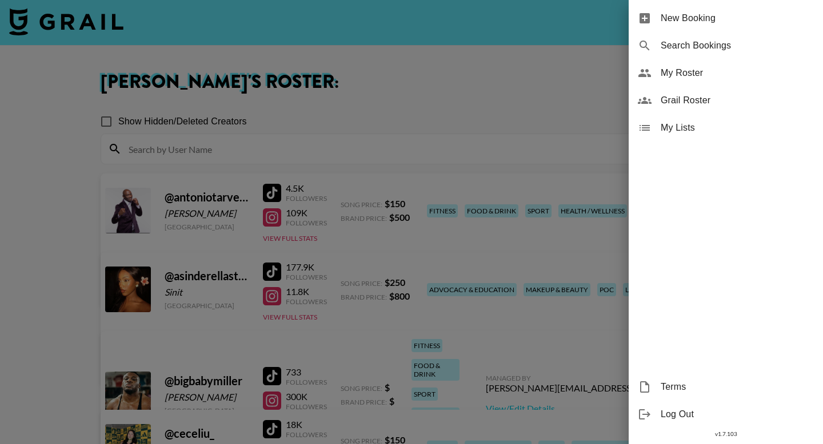
click at [405, 62] on div at bounding box center [411, 222] width 823 height 444
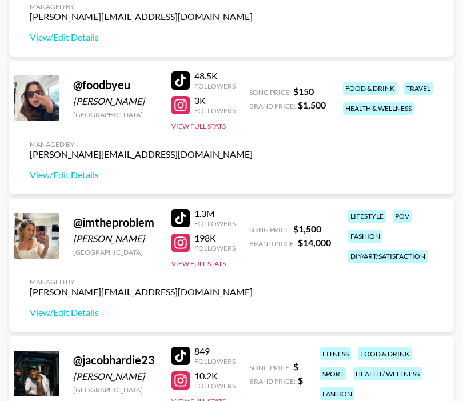
scroll to position [1262, 0]
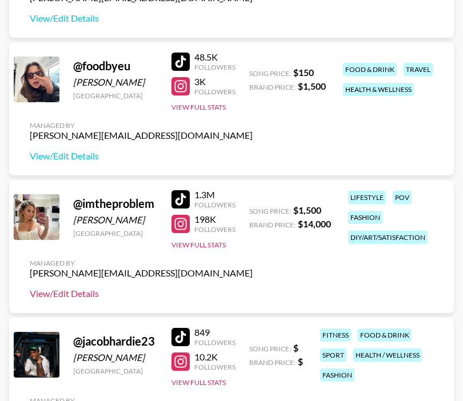
click at [79, 294] on link "View/Edit Details" at bounding box center [141, 293] width 223 height 11
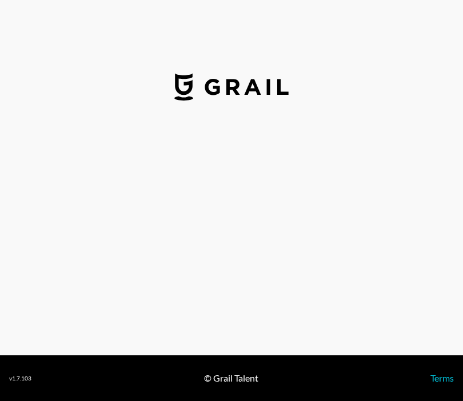
select select "USD"
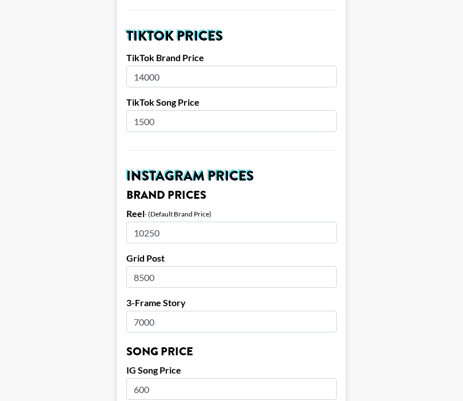
scroll to position [427, 0]
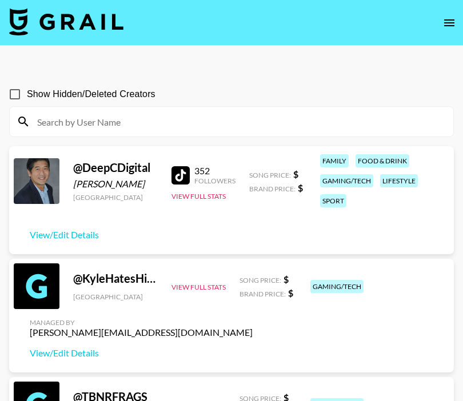
click at [452, 27] on icon "open drawer" at bounding box center [449, 23] width 14 height 14
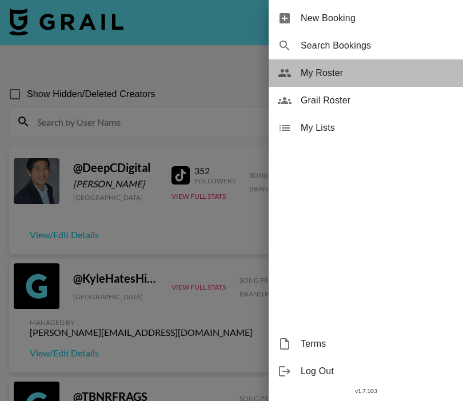
click at [324, 65] on div "My Roster" at bounding box center [365, 72] width 194 height 27
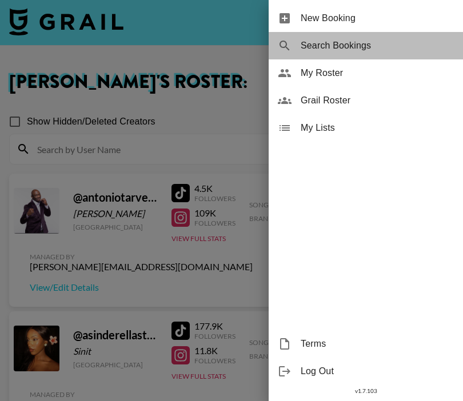
click at [299, 57] on div "Search Bookings" at bounding box center [365, 45] width 194 height 27
select select "id"
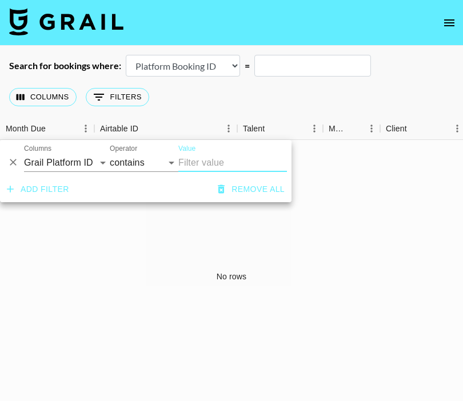
click at [448, 26] on icon "open drawer" at bounding box center [449, 22] width 10 height 7
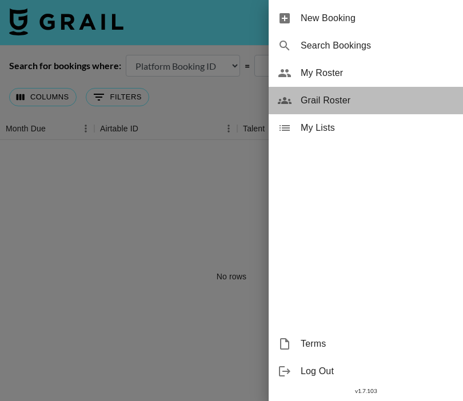
click at [314, 105] on span "Grail Roster" at bounding box center [376, 101] width 153 height 14
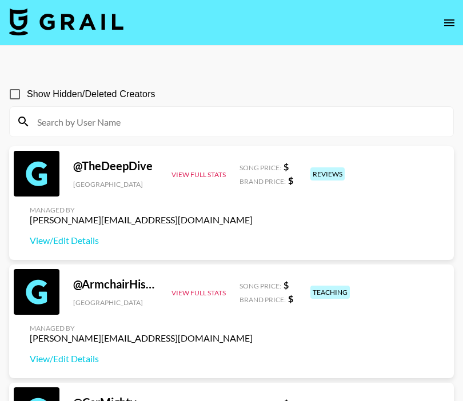
click at [250, 129] on input at bounding box center [238, 122] width 416 height 18
click at [234, 123] on input at bounding box center [238, 122] width 416 height 18
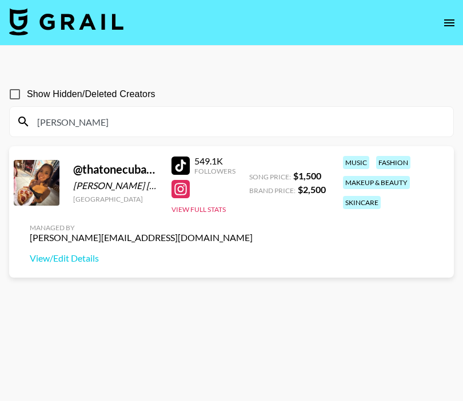
type input "[PERSON_NAME]"
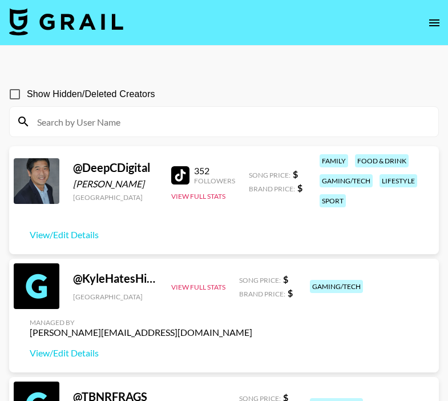
click at [296, 128] on input at bounding box center [231, 122] width 402 height 18
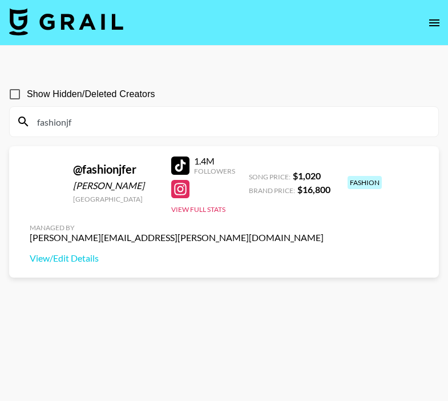
type input "fashionjf"
click at [181, 165] on div at bounding box center [180, 166] width 18 height 18
click at [182, 182] on div at bounding box center [180, 189] width 18 height 18
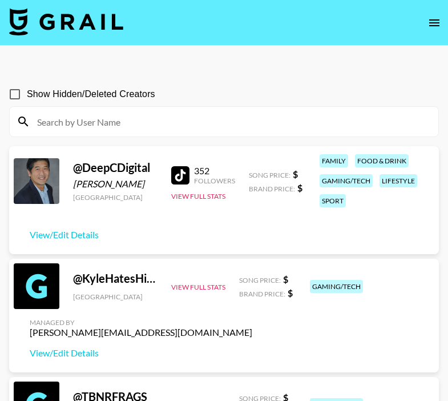
click at [228, 126] on input at bounding box center [231, 122] width 402 height 18
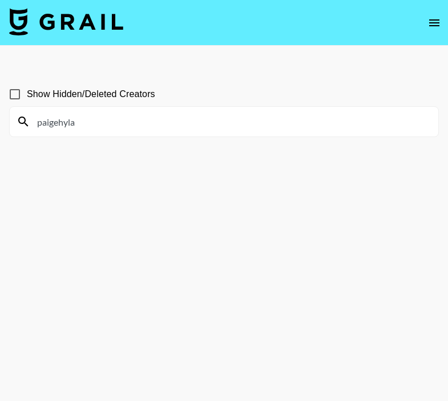
drag, startPoint x: 102, startPoint y: 123, endPoint x: 37, endPoint y: 123, distance: 65.1
click at [37, 123] on input "paigehyla" at bounding box center [231, 122] width 402 height 18
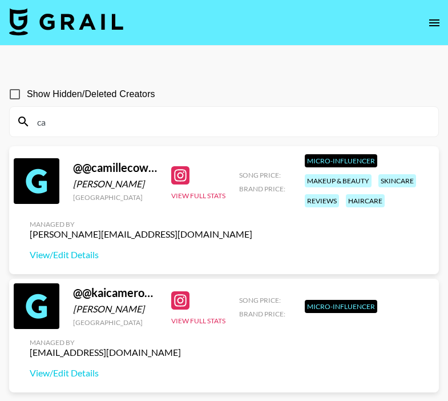
type input "c"
